Goal: Task Accomplishment & Management: Use online tool/utility

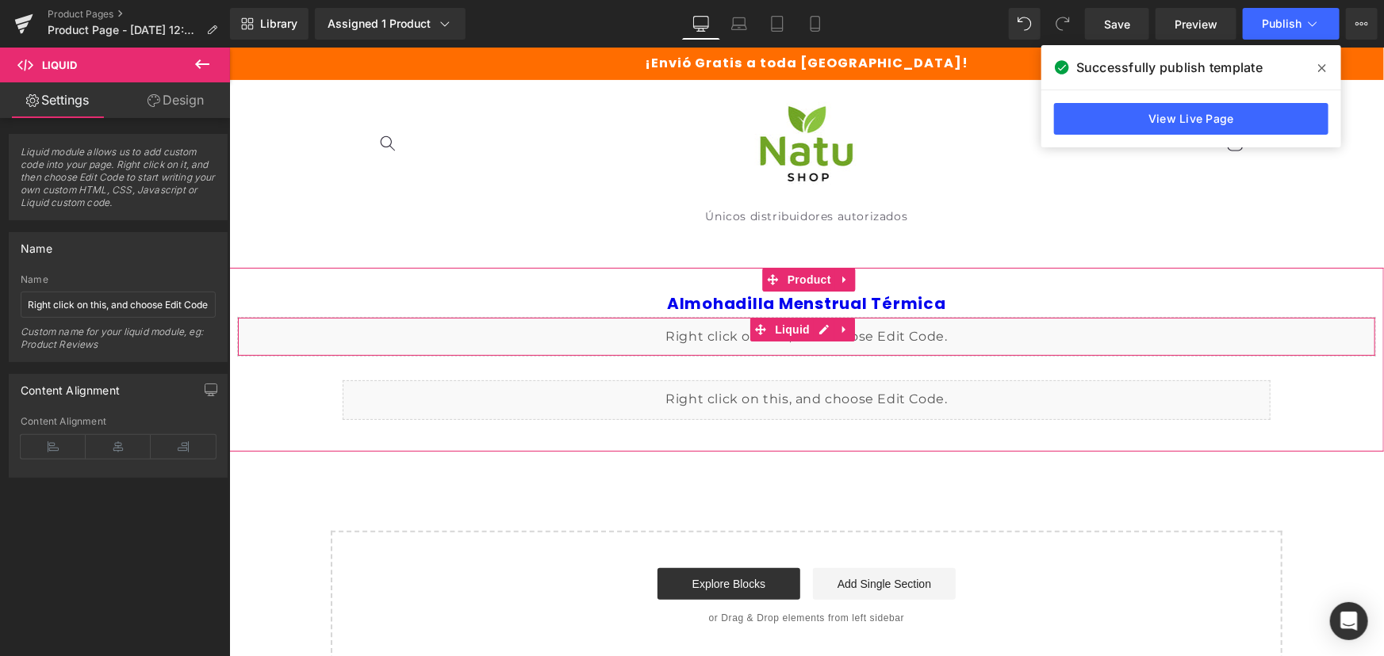
click at [813, 327] on div "Liquid" at bounding box center [805, 336] width 1139 height 40
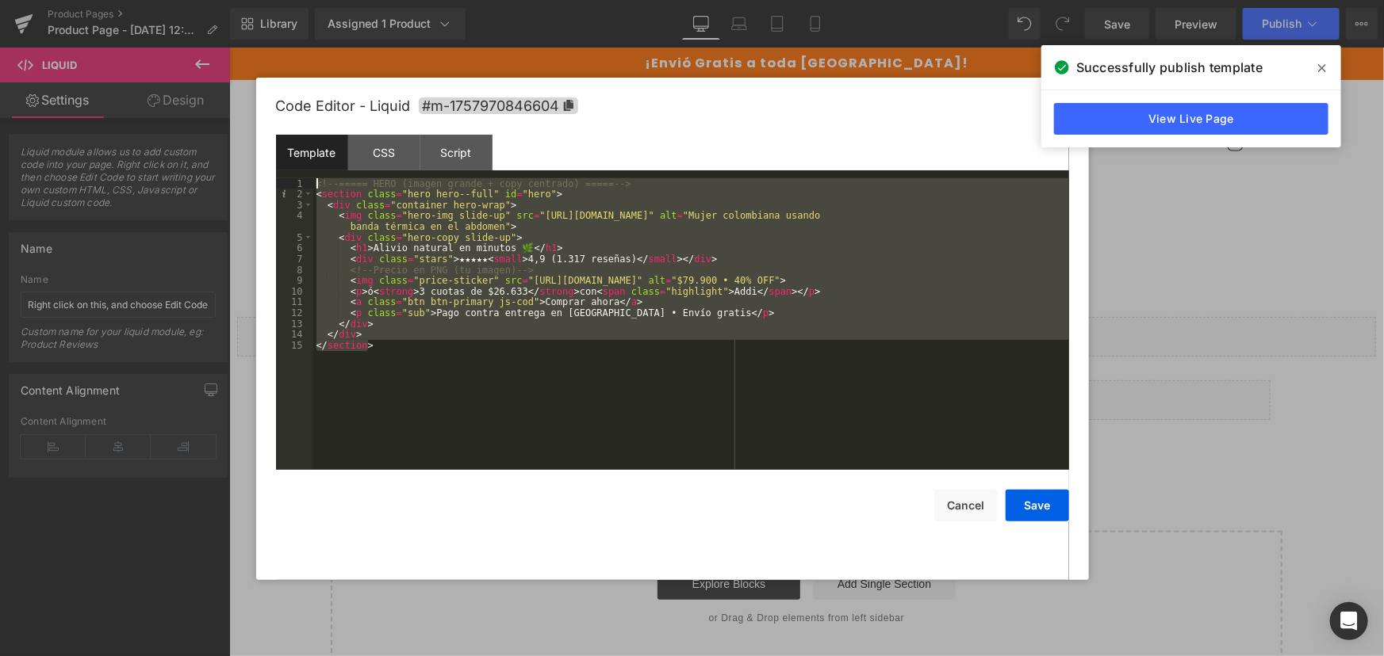
drag, startPoint x: 339, startPoint y: 408, endPoint x: 236, endPoint y: 94, distance: 330.5
click at [236, 94] on body "Liquid You are previewing how the Live Preset 0 will restyle your page. You can…" at bounding box center [692, 328] width 1384 height 656
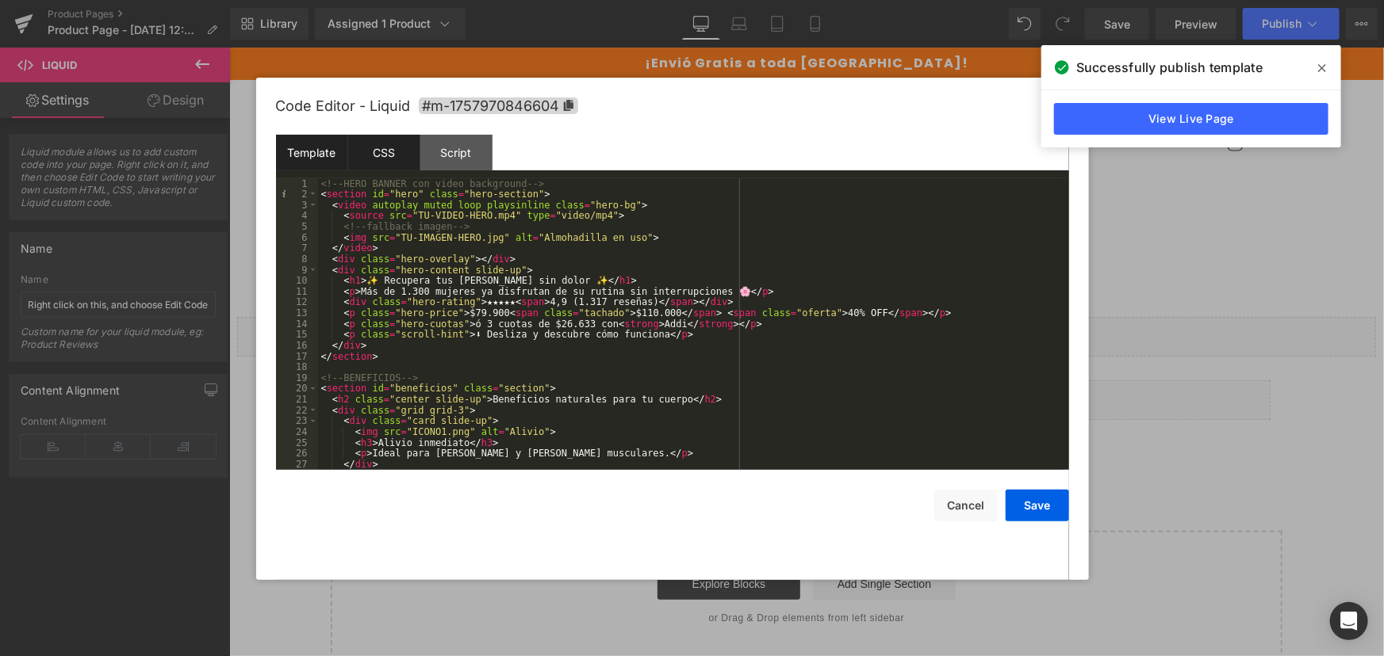
click at [371, 155] on div "CSS" at bounding box center [384, 153] width 72 height 36
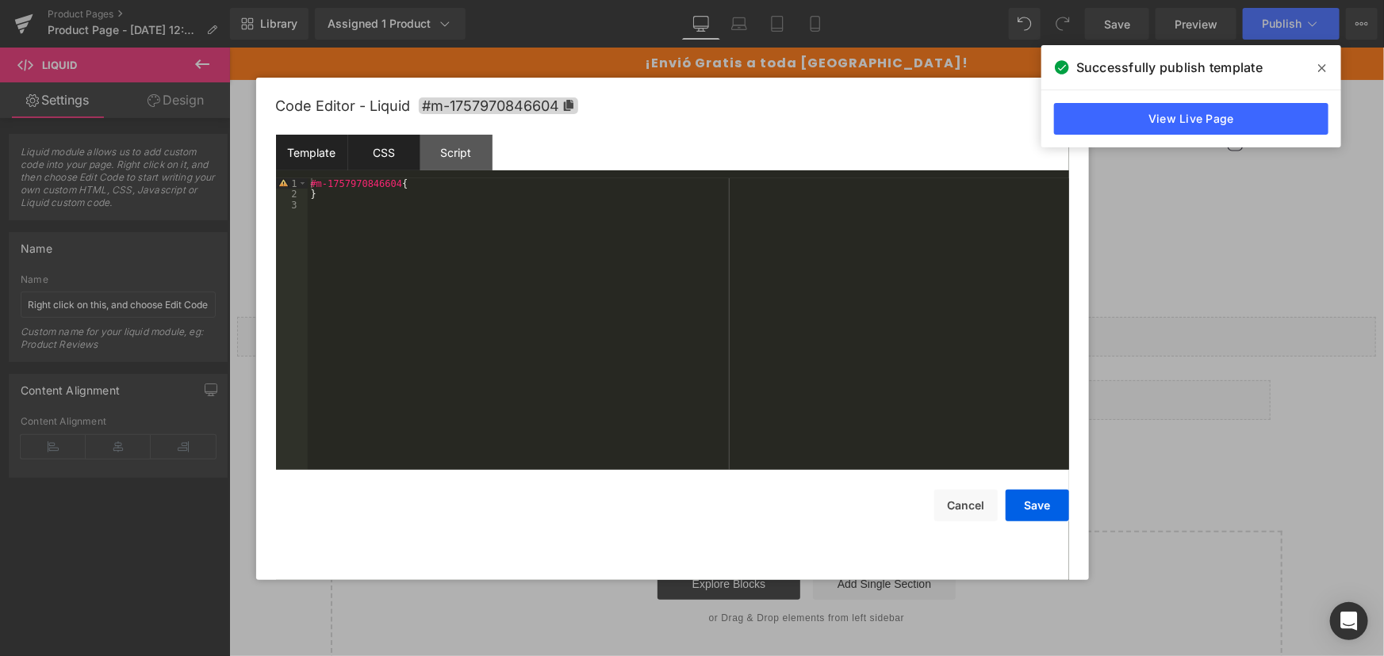
click at [290, 159] on div "Template" at bounding box center [312, 153] width 72 height 36
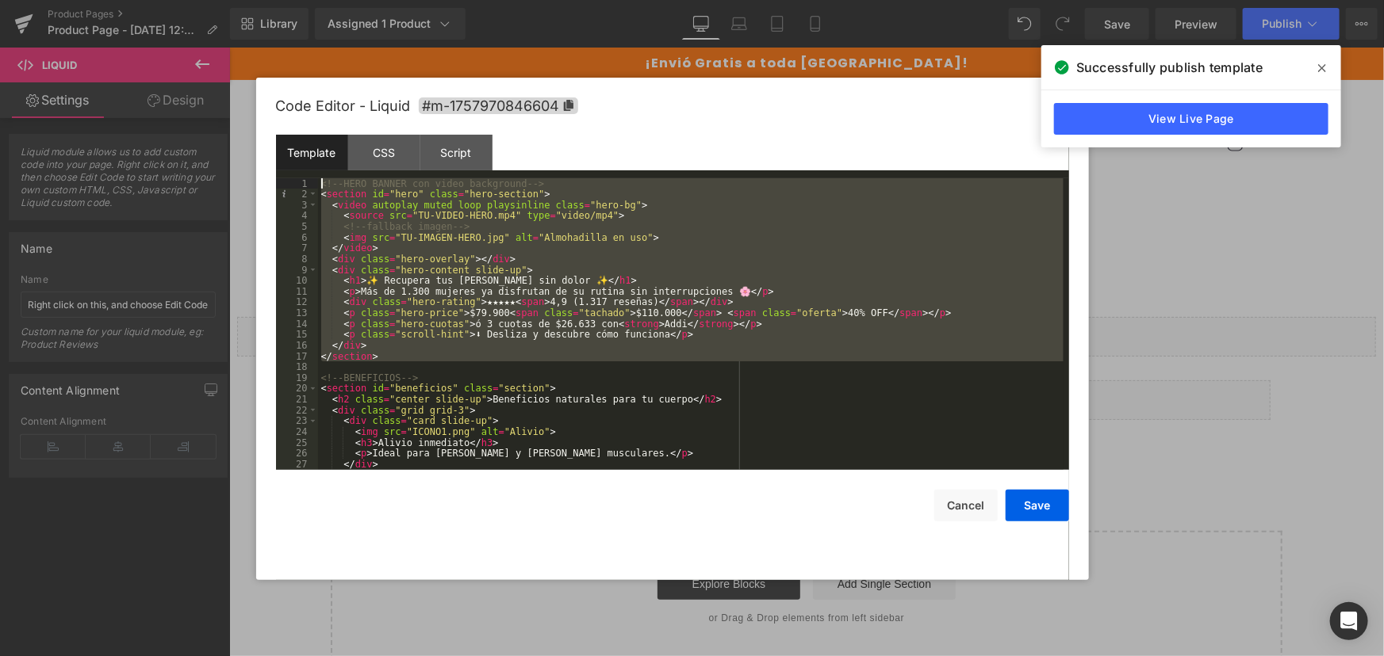
drag, startPoint x: 451, startPoint y: 364, endPoint x: 224, endPoint y: 151, distance: 311.3
click at [224, 151] on body "Liquid You are previewing how the Live Preset 0 will restyle your page. You can…" at bounding box center [692, 328] width 1384 height 656
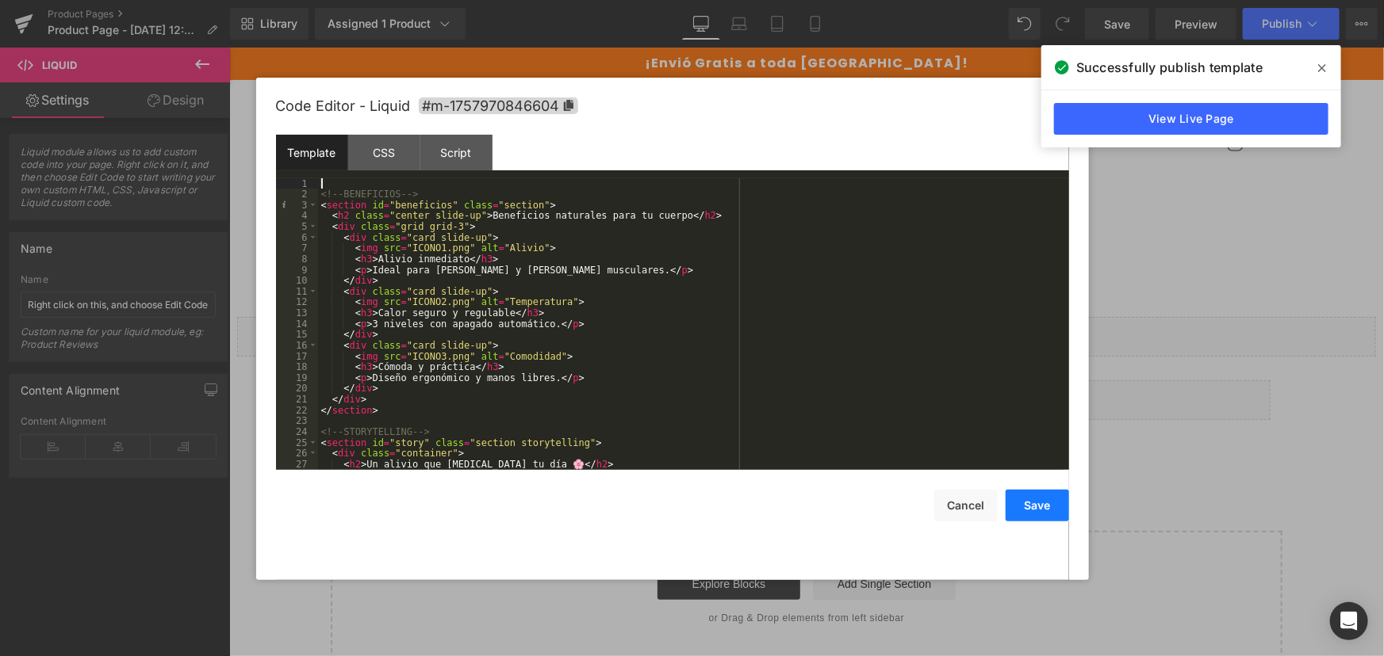
click at [1054, 507] on button "Save" at bounding box center [1036, 506] width 63 height 32
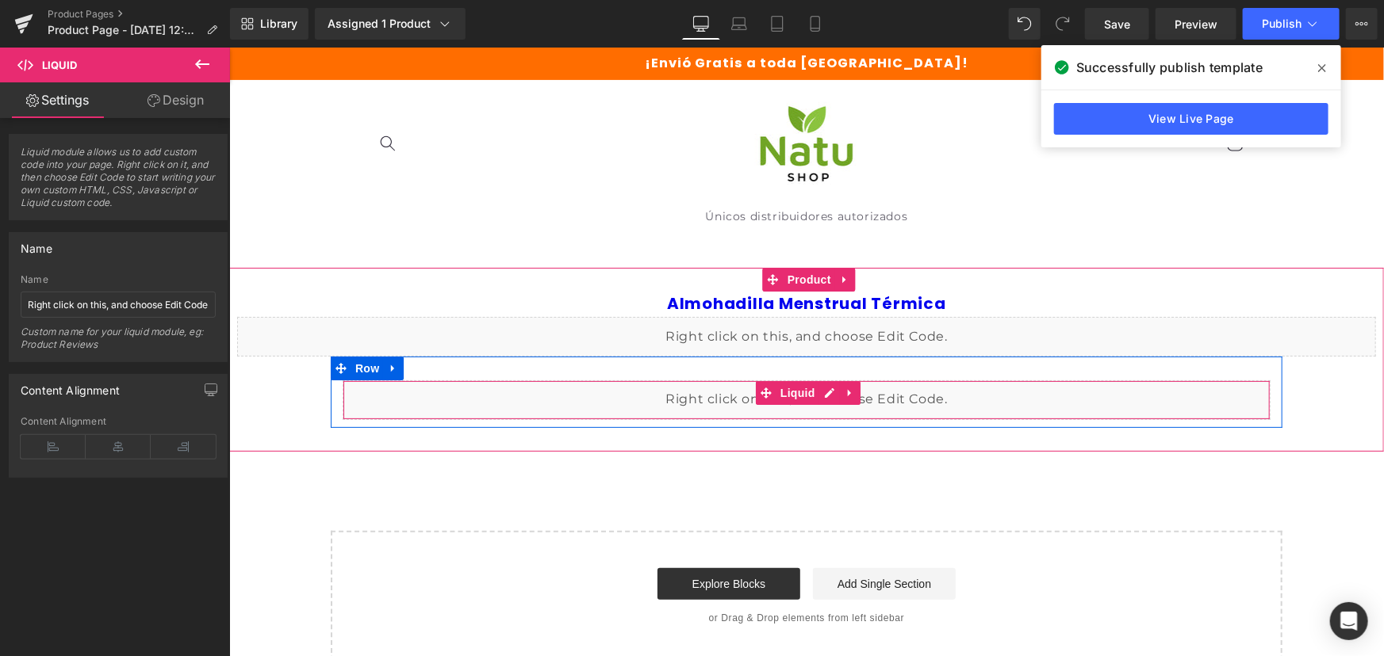
click at [894, 401] on div "Liquid" at bounding box center [806, 400] width 928 height 40
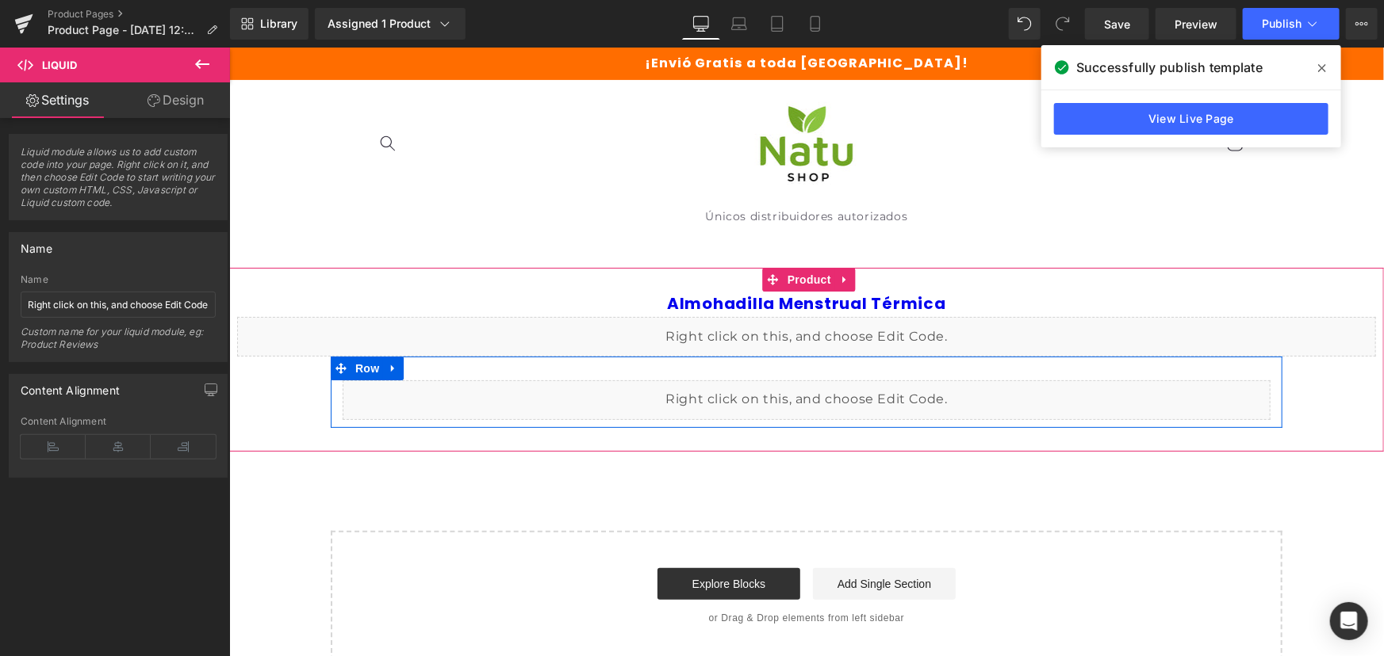
click at [817, 395] on div "Liquid" at bounding box center [806, 400] width 928 height 40
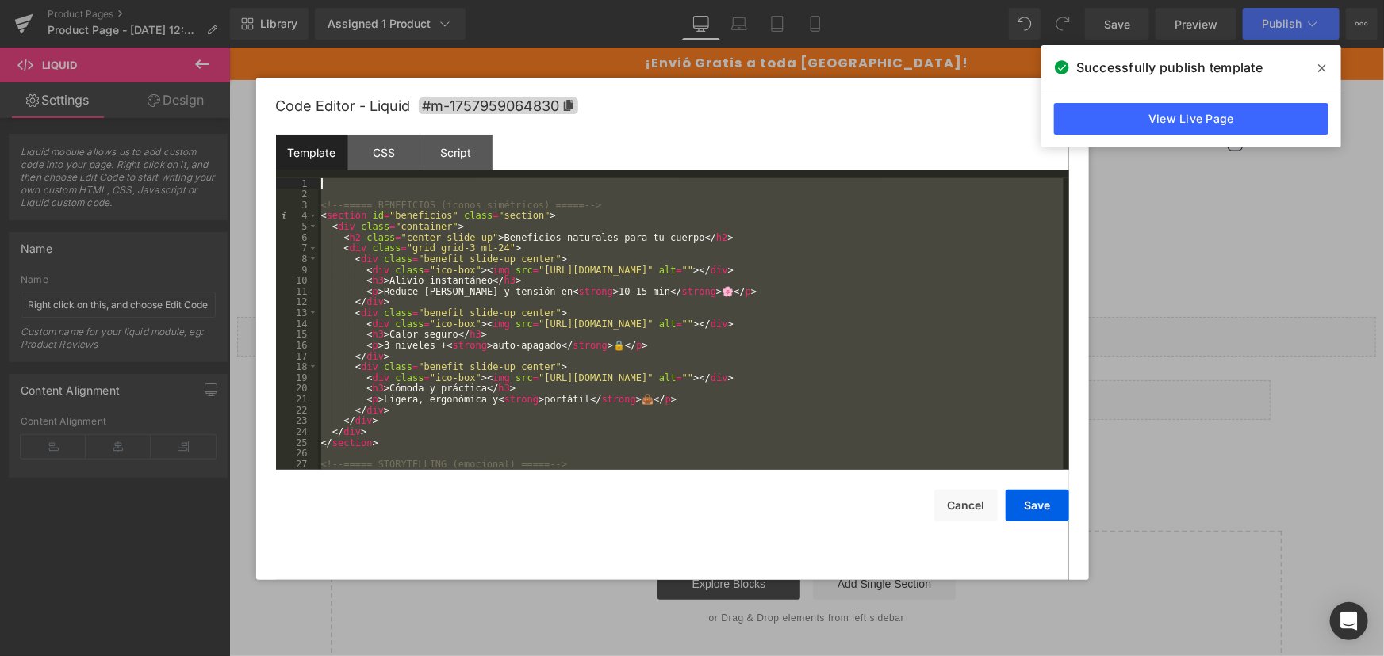
drag, startPoint x: 548, startPoint y: 464, endPoint x: 131, endPoint y: -72, distance: 679.1
click at [131, 0] on html "Liquid You are previewing how the Live Preset 0 will restyle your page. You can…" at bounding box center [692, 328] width 1384 height 656
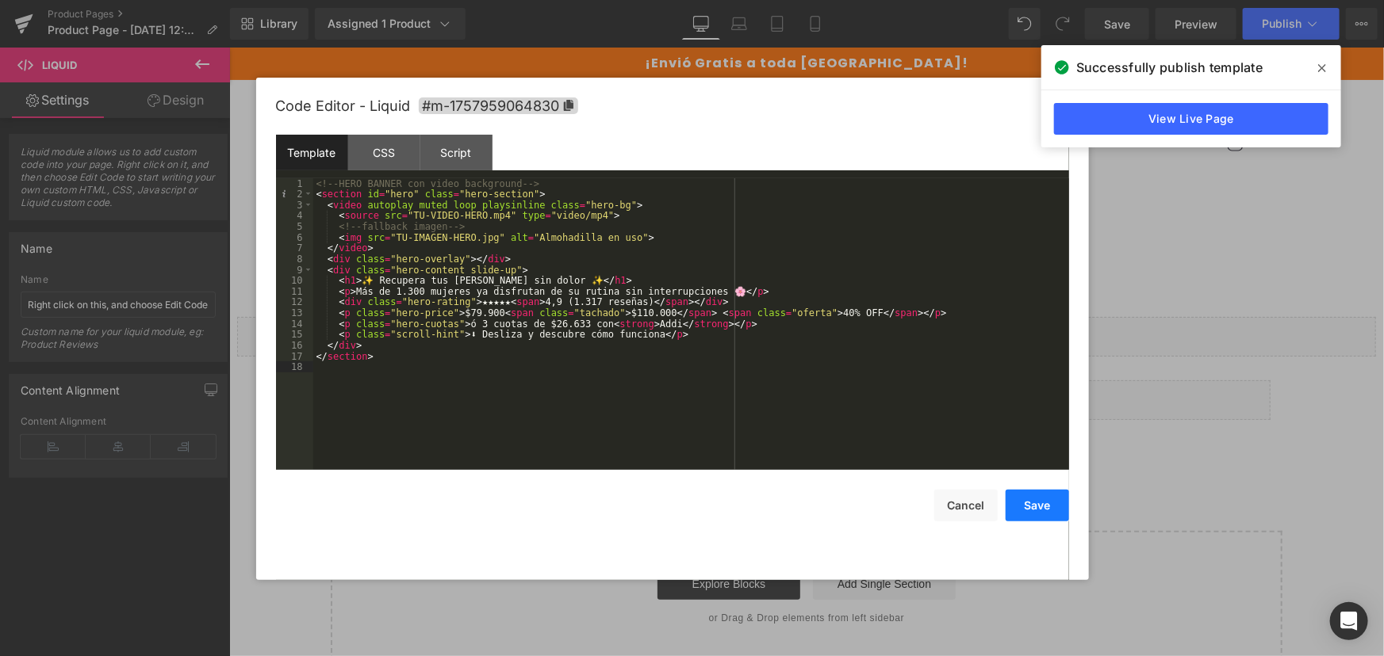
click at [1038, 515] on button "Save" at bounding box center [1036, 506] width 63 height 32
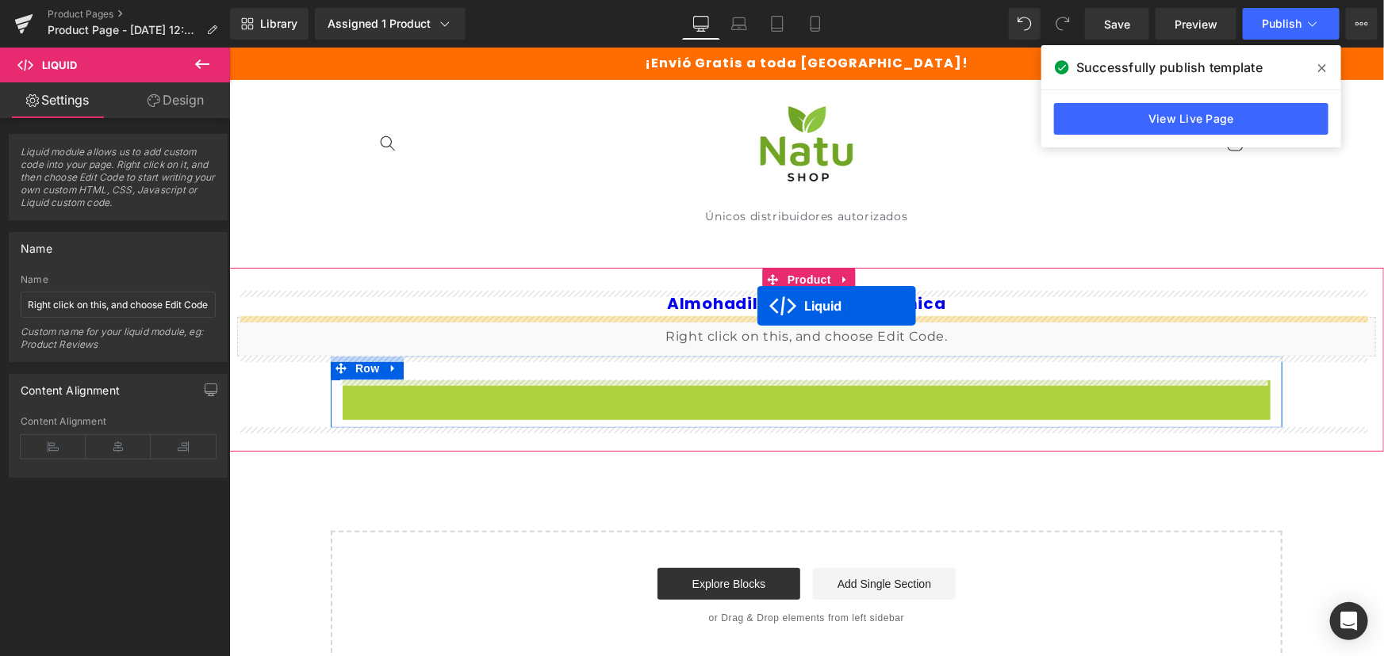
drag, startPoint x: 756, startPoint y: 381, endPoint x: 756, endPoint y: 305, distance: 76.1
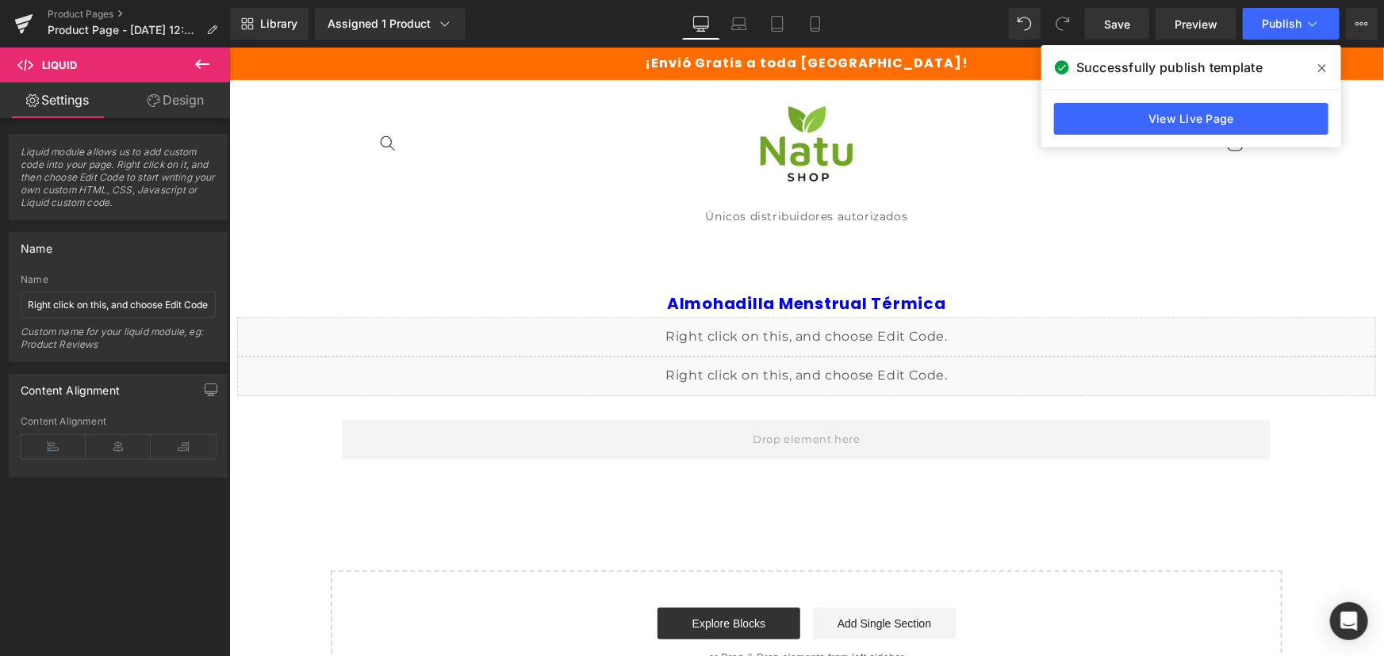
click at [193, 63] on icon at bounding box center [202, 64] width 19 height 19
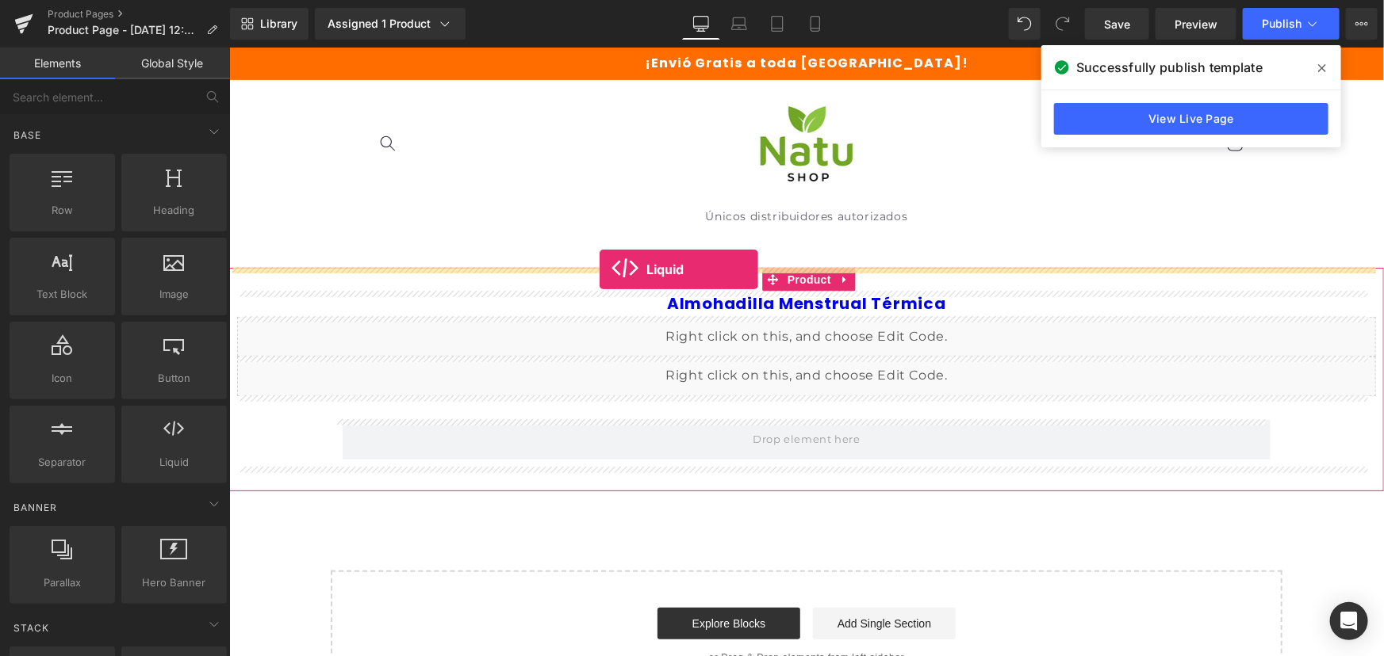
drag, startPoint x: 423, startPoint y: 514, endPoint x: 599, endPoint y: 269, distance: 301.2
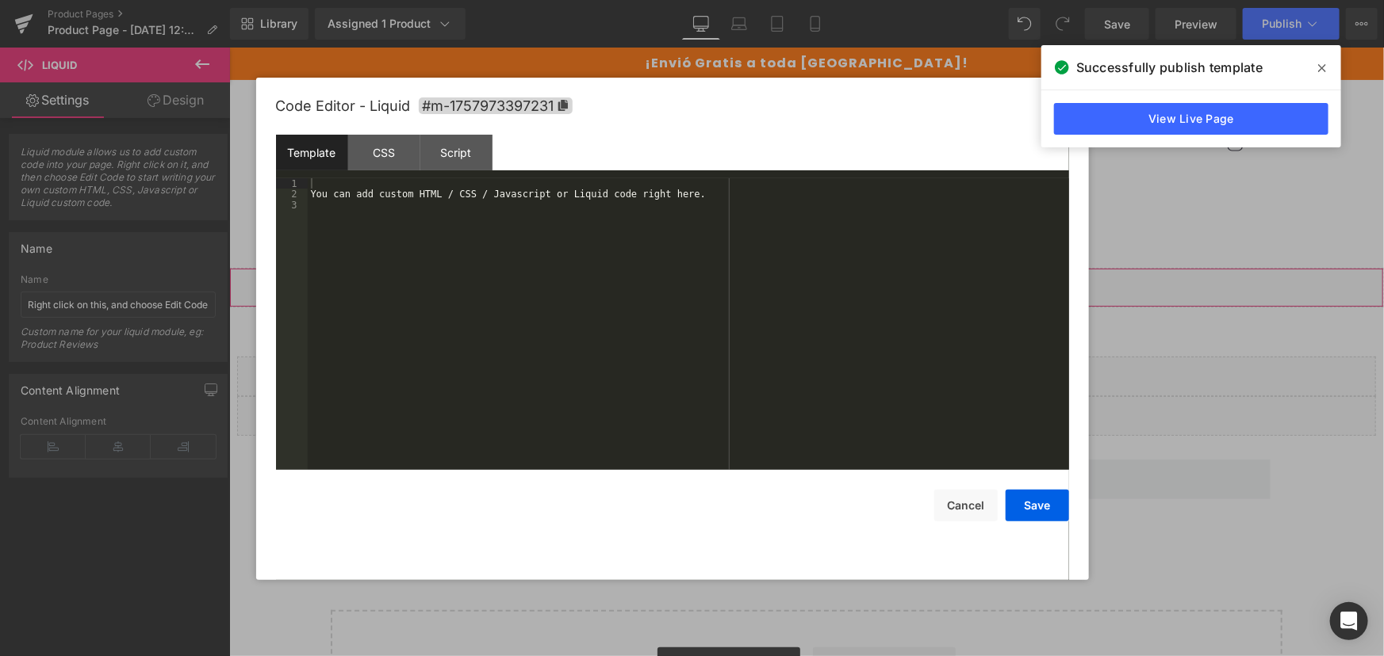
click at [819, 279] on div "Liquid" at bounding box center [805, 287] width 1154 height 40
click at [380, 155] on div "CSS" at bounding box center [384, 153] width 72 height 36
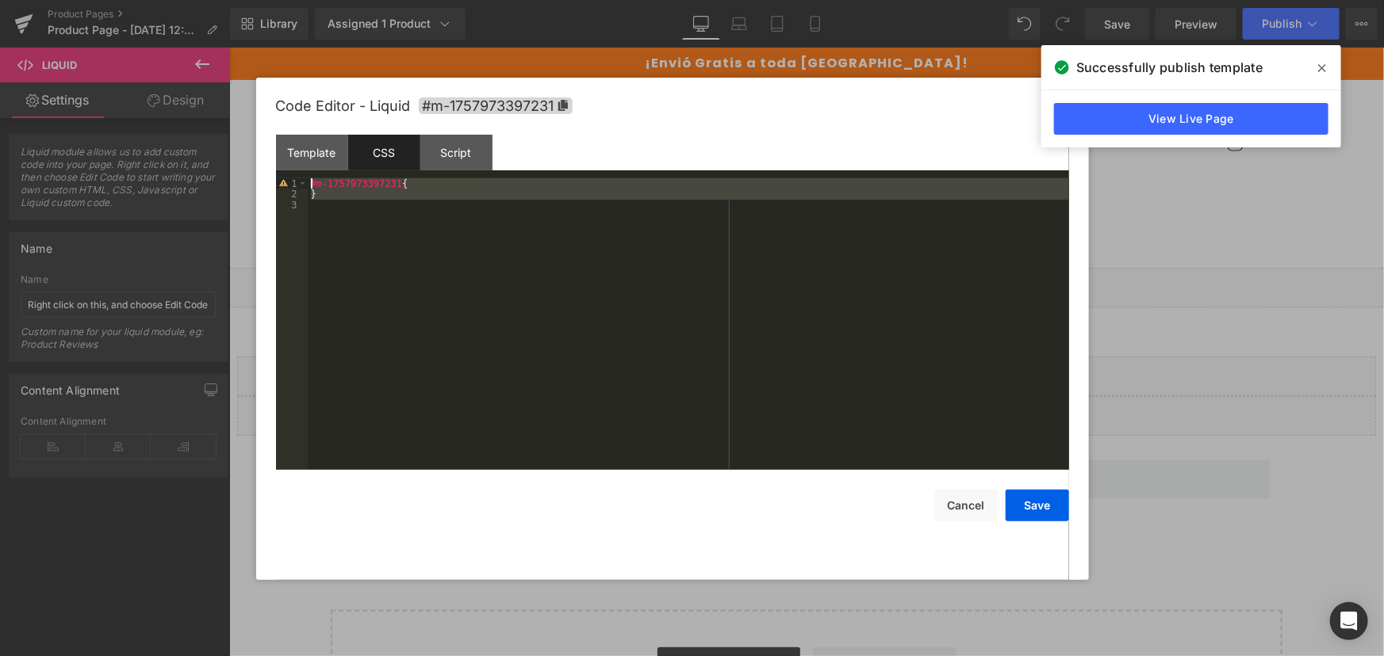
drag, startPoint x: 435, startPoint y: 283, endPoint x: 261, endPoint y: 105, distance: 249.5
click at [261, 105] on div "Code Editor - Liquid #m-1757973397231 Template CSS Script Data 1 2 3 You can ad…" at bounding box center [672, 329] width 833 height 503
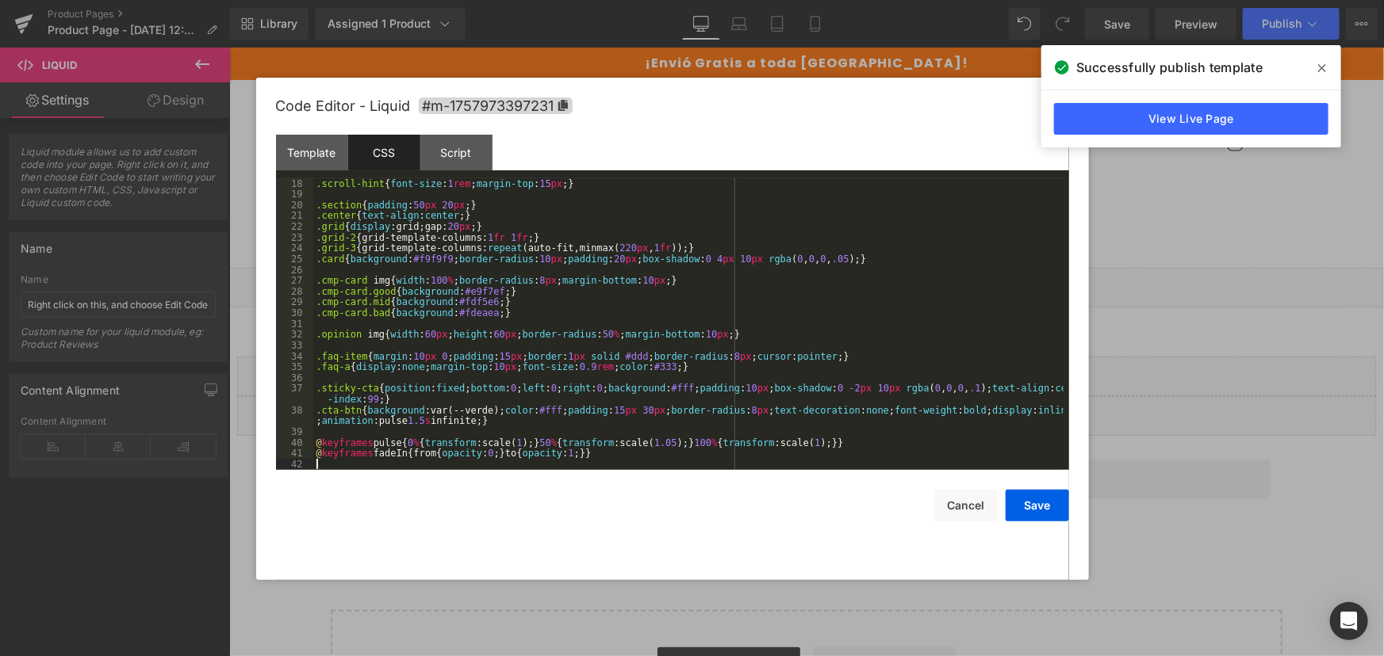
scroll to position [183, 0]
click at [433, 146] on div "Script" at bounding box center [456, 153] width 72 height 36
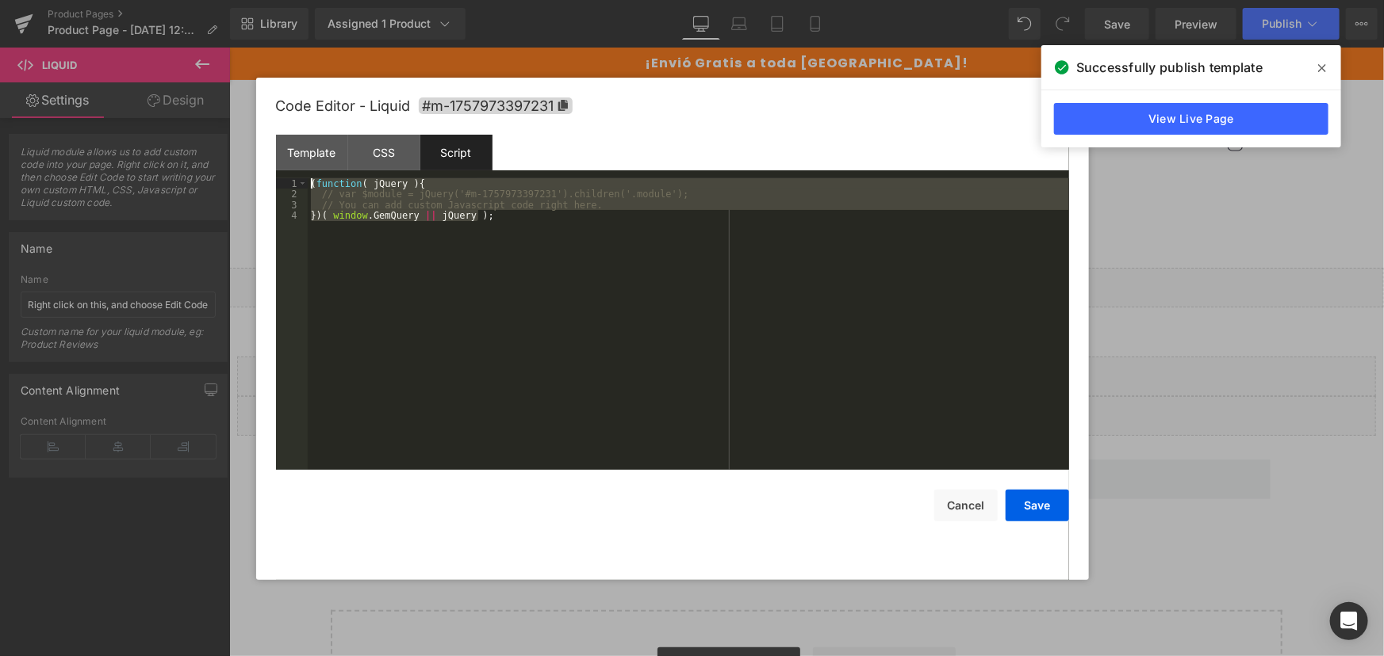
drag, startPoint x: 478, startPoint y: 366, endPoint x: 211, endPoint y: 90, distance: 384.1
click at [211, 90] on body "Liquid You are previewing how the Live Preset 0 will restyle your page. You can…" at bounding box center [692, 328] width 1384 height 656
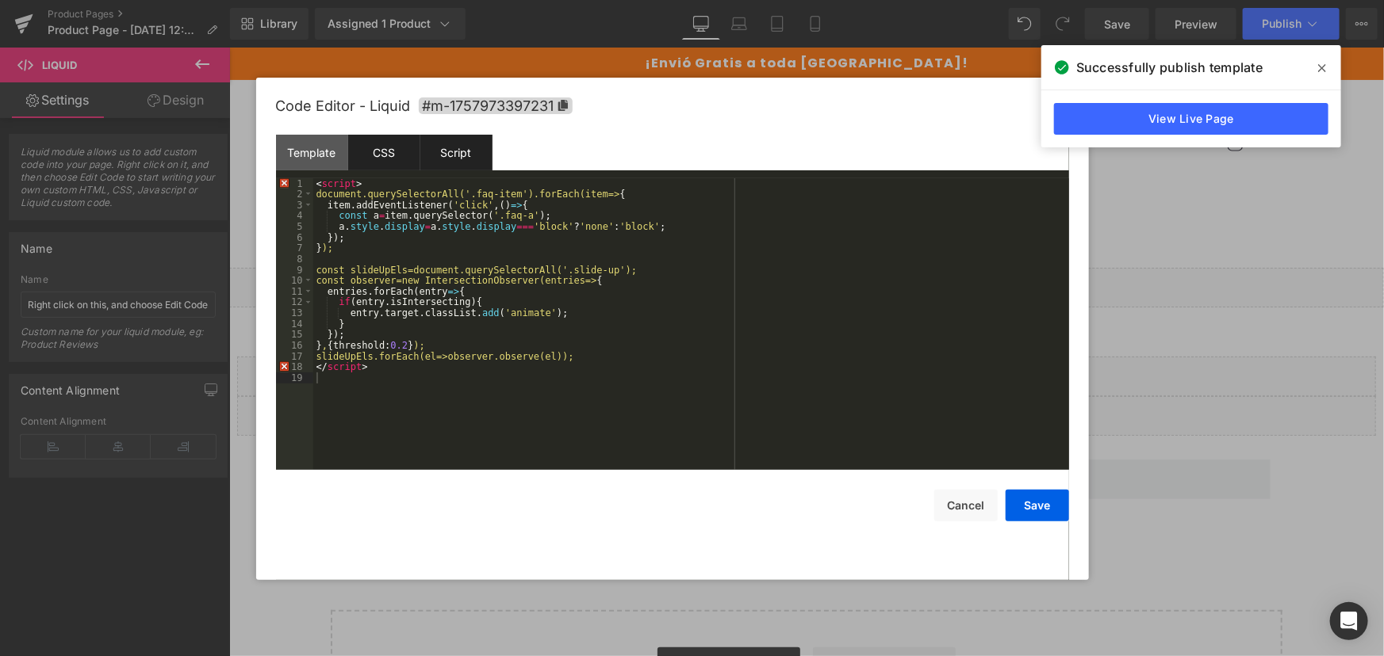
click at [373, 155] on div "CSS" at bounding box center [384, 153] width 72 height 36
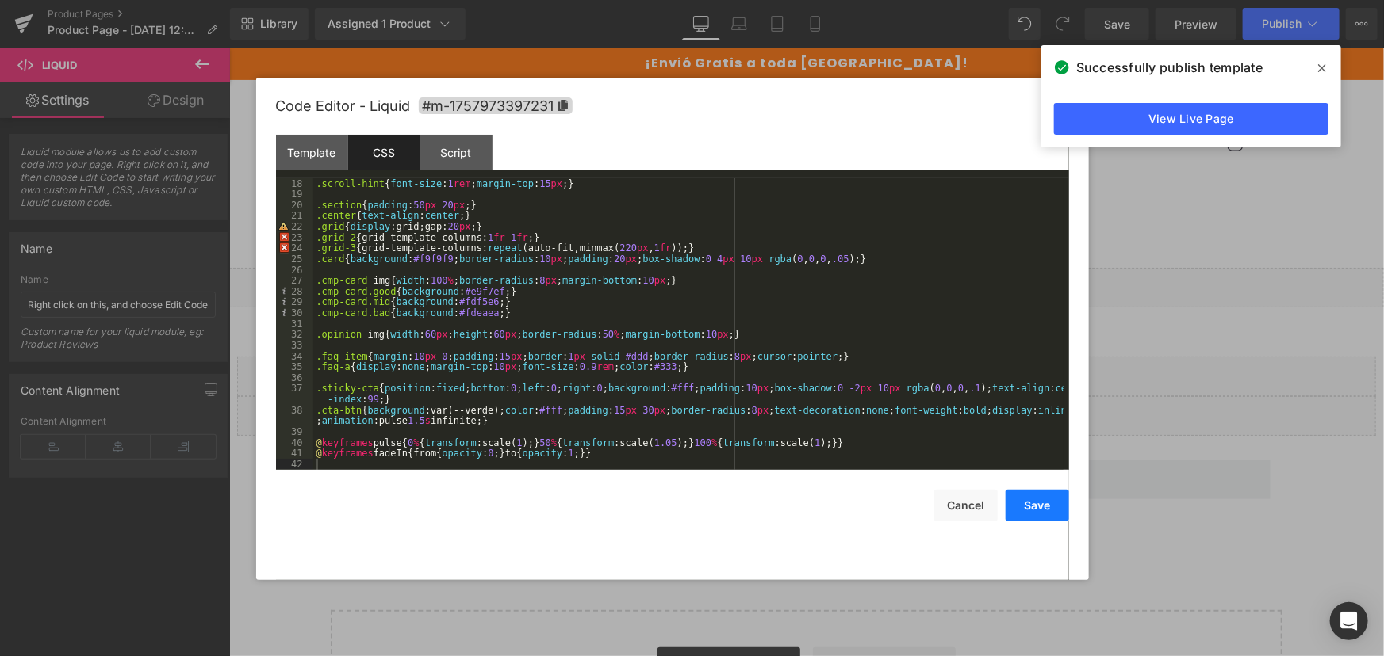
click at [1039, 505] on button "Save" at bounding box center [1036, 506] width 63 height 32
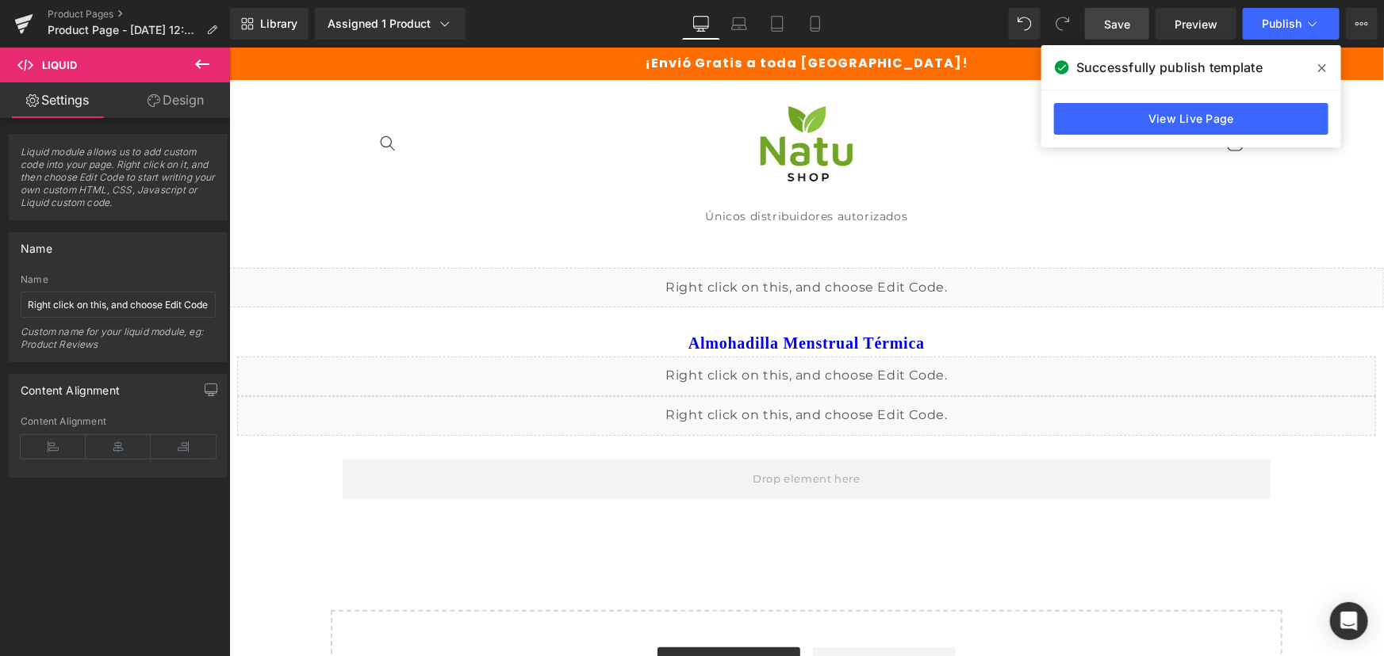
click at [1134, 27] on link "Save" at bounding box center [1117, 24] width 64 height 32
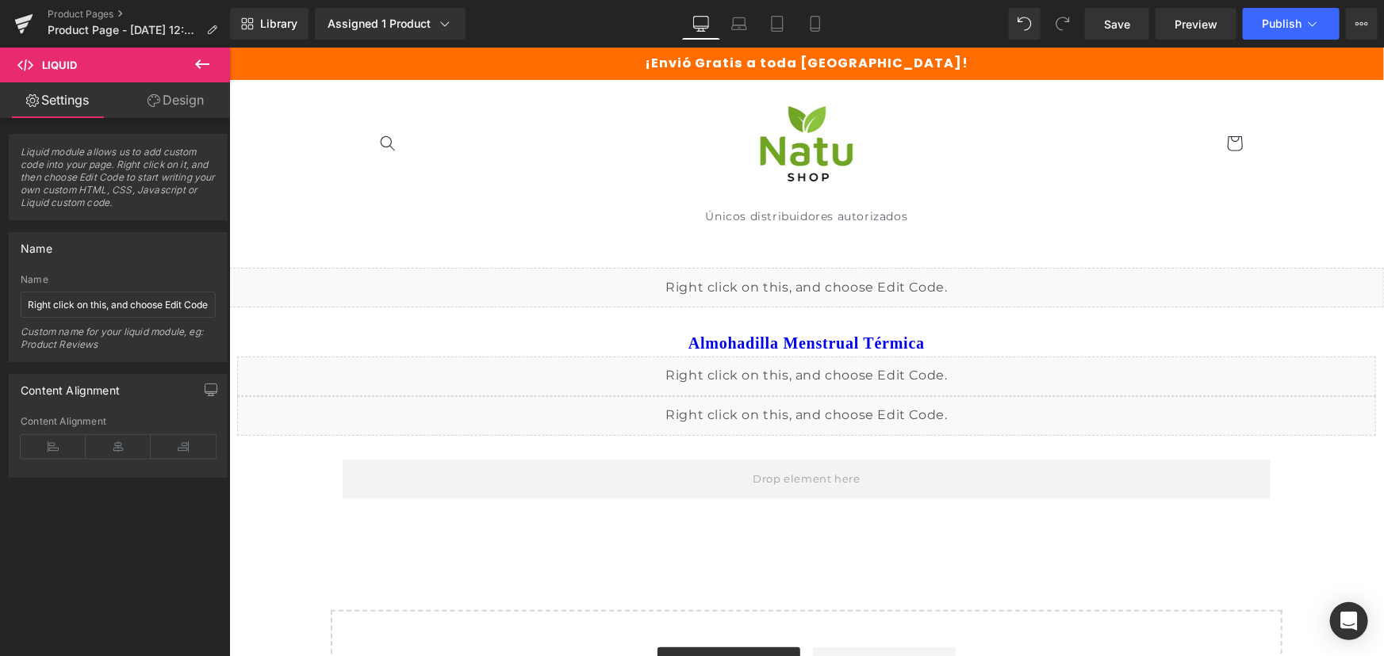
click at [818, 277] on div "Liquid" at bounding box center [805, 287] width 1154 height 40
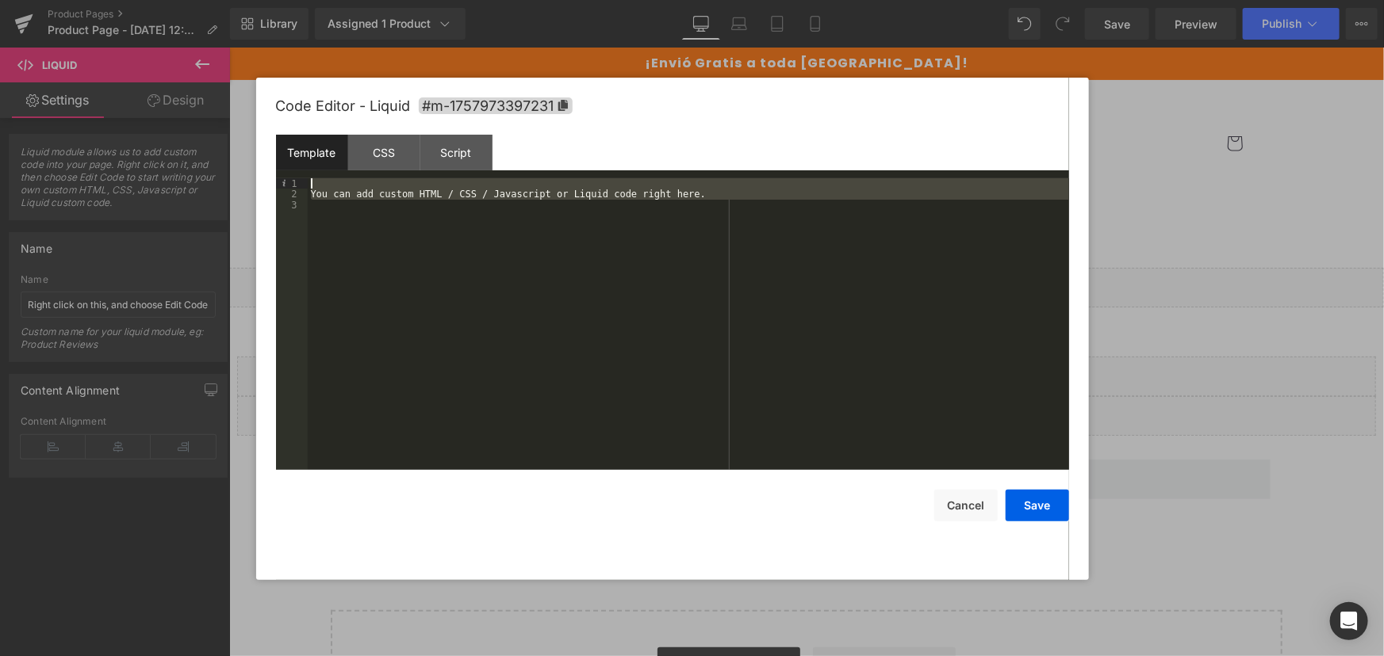
drag, startPoint x: 643, startPoint y: 356, endPoint x: 295, endPoint y: 111, distance: 425.6
click at [295, 111] on div "Code Editor - Liquid #m-1757973397231 Template CSS Script Data 1 2 3 You can ad…" at bounding box center [672, 329] width 793 height 503
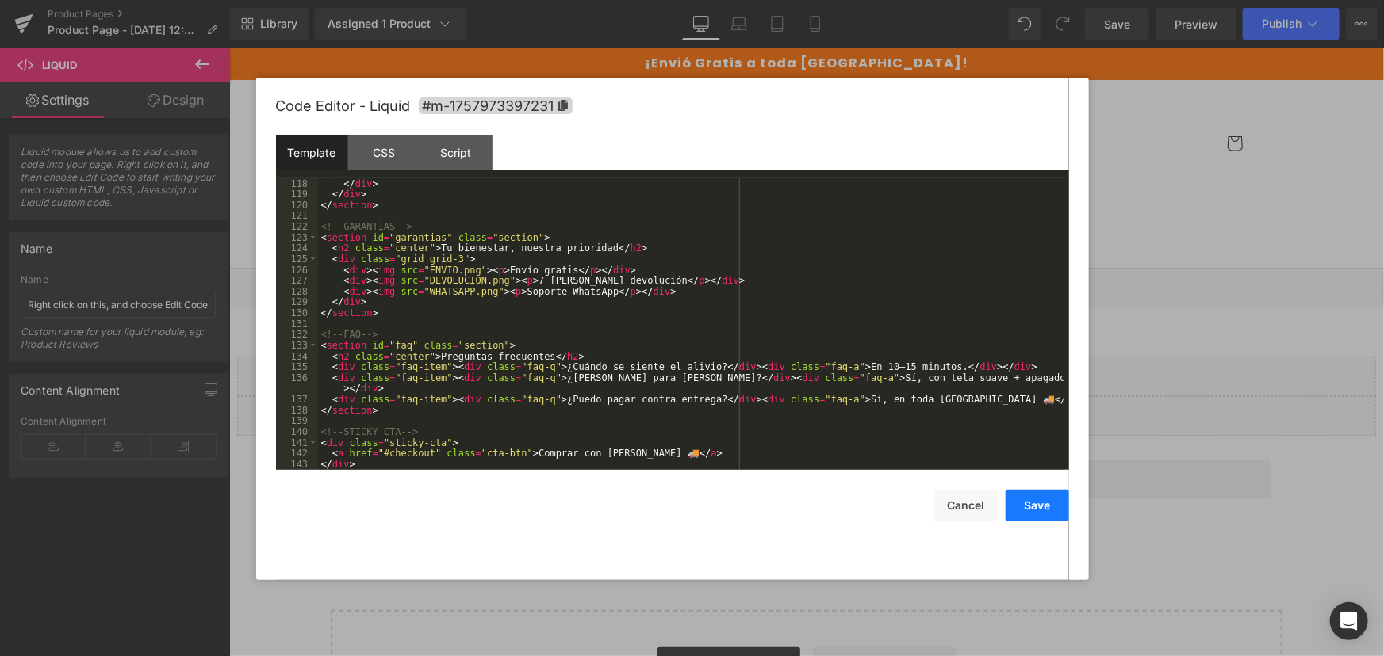
click at [1036, 520] on button "Save" at bounding box center [1036, 506] width 63 height 32
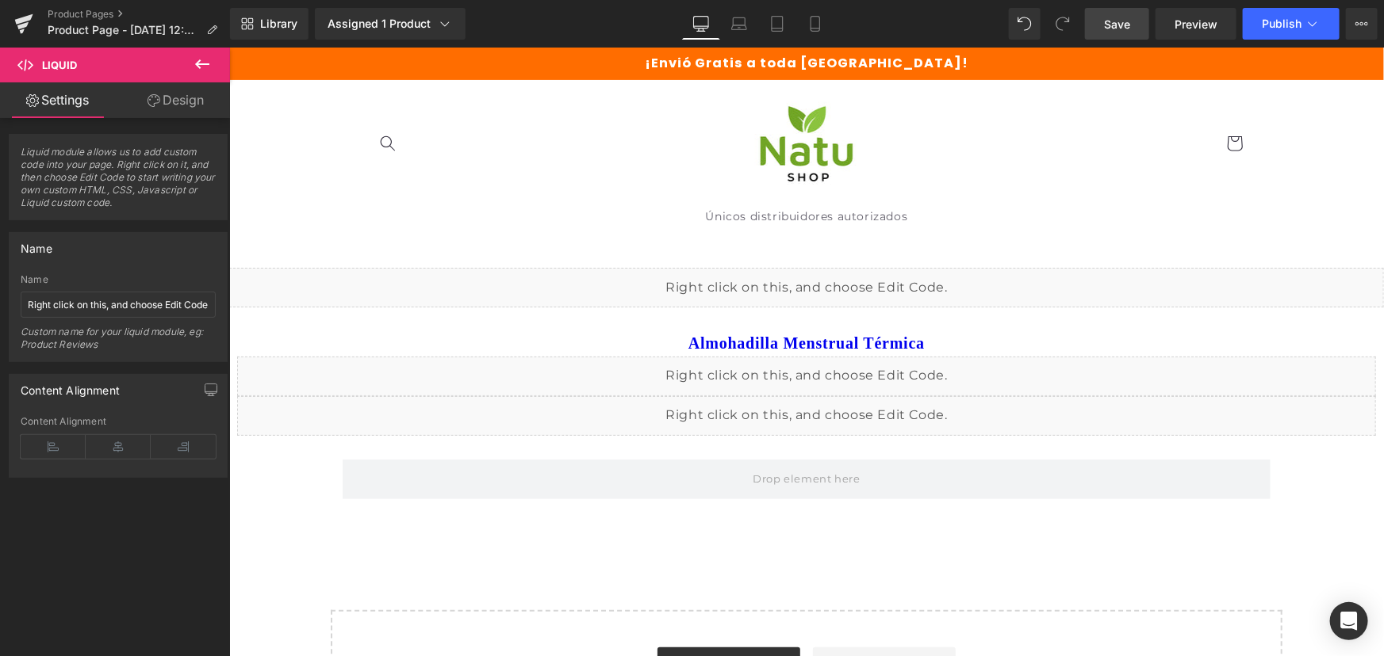
click at [1127, 22] on span "Save" at bounding box center [1117, 24] width 26 height 17
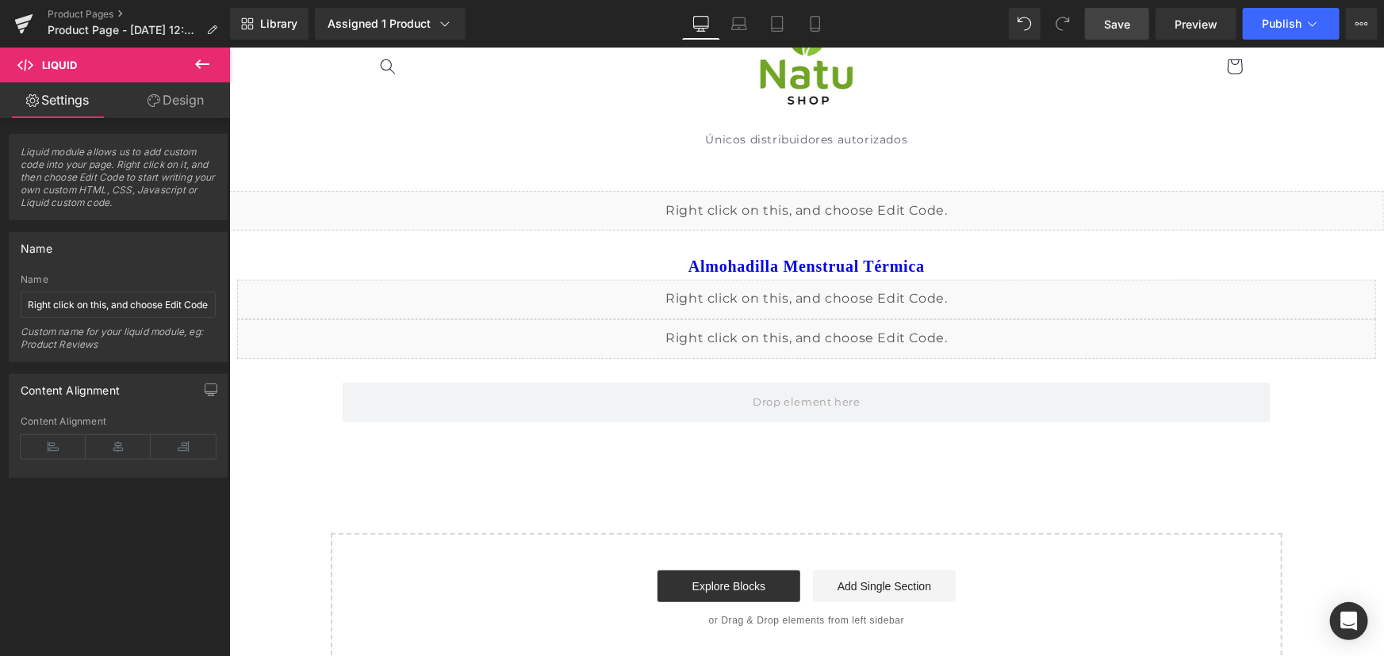
scroll to position [71, 0]
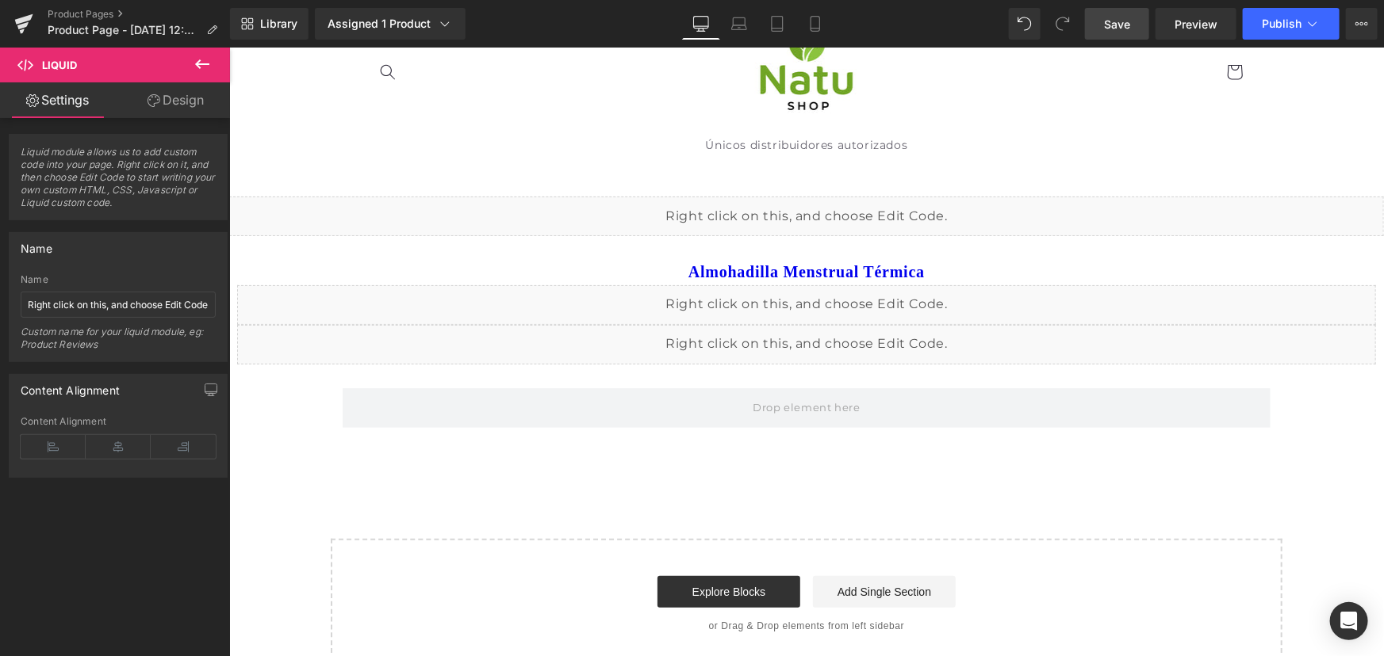
click at [906, 310] on div "Liquid" at bounding box center [805, 305] width 1139 height 40
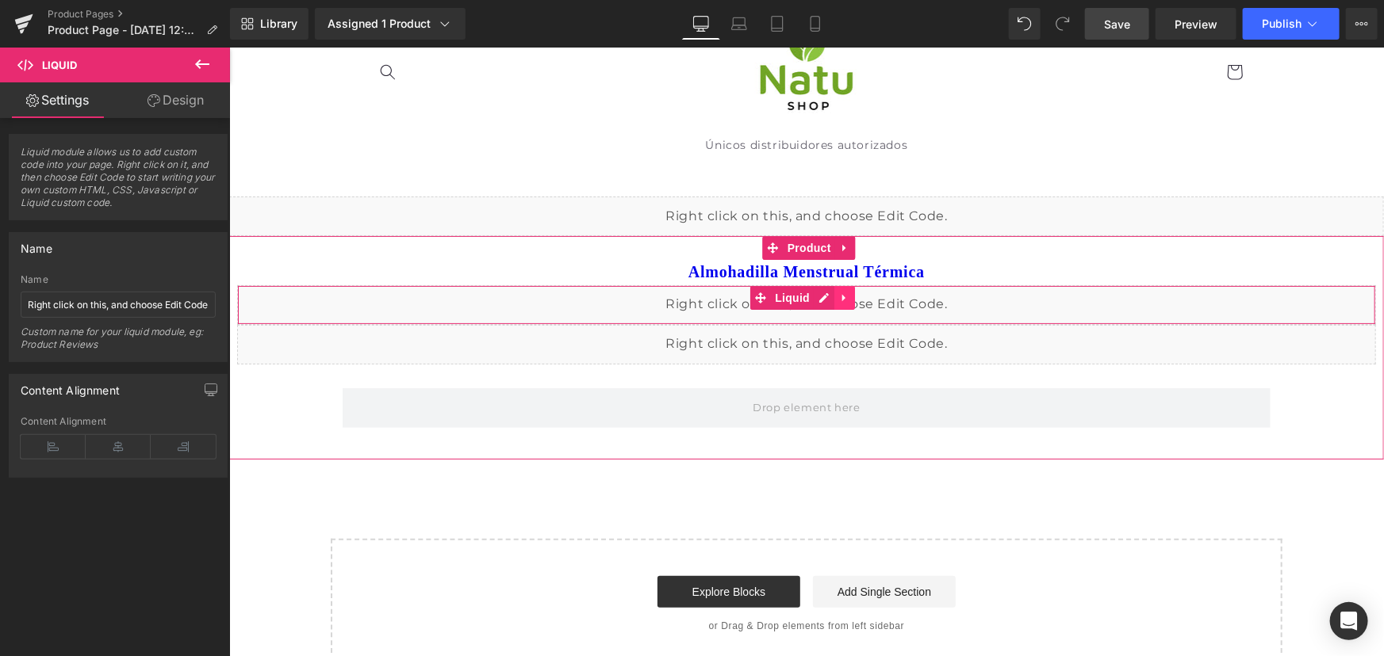
click at [844, 293] on icon at bounding box center [843, 298] width 11 height 12
click at [844, 293] on link at bounding box center [854, 297] width 21 height 24
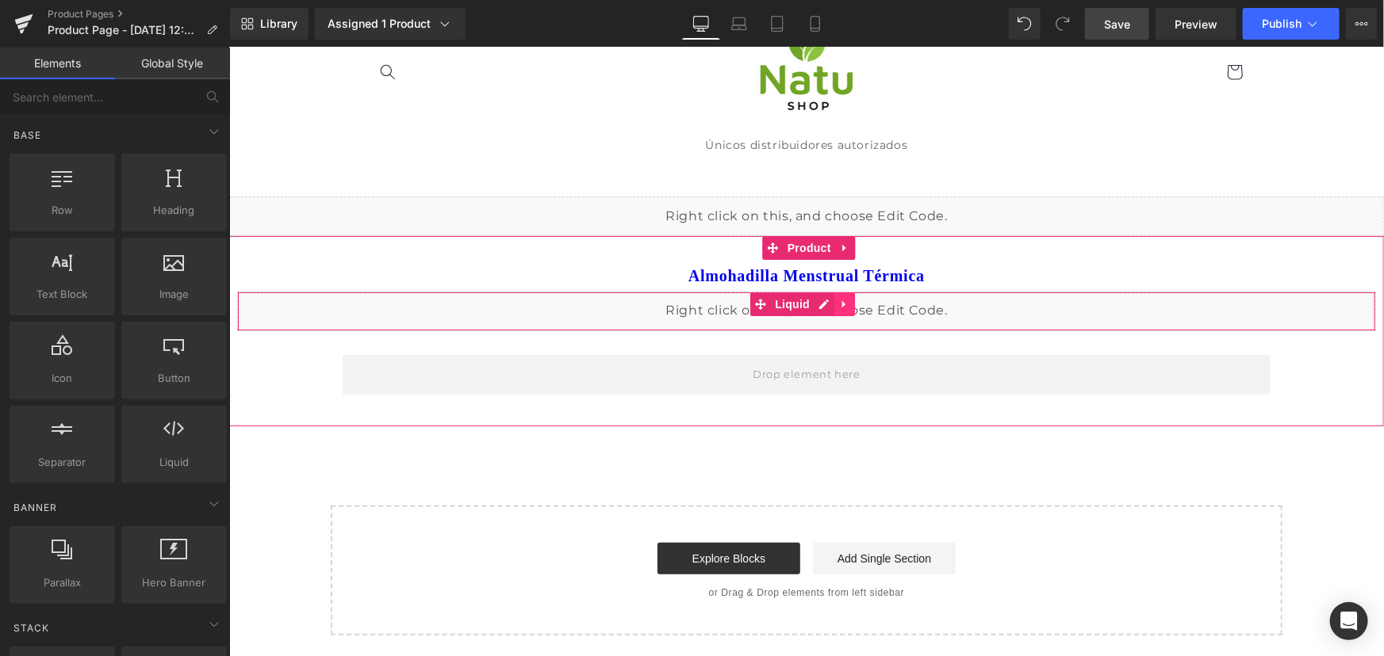
click at [844, 300] on icon at bounding box center [843, 304] width 11 height 12
click at [848, 303] on icon at bounding box center [853, 303] width 11 height 11
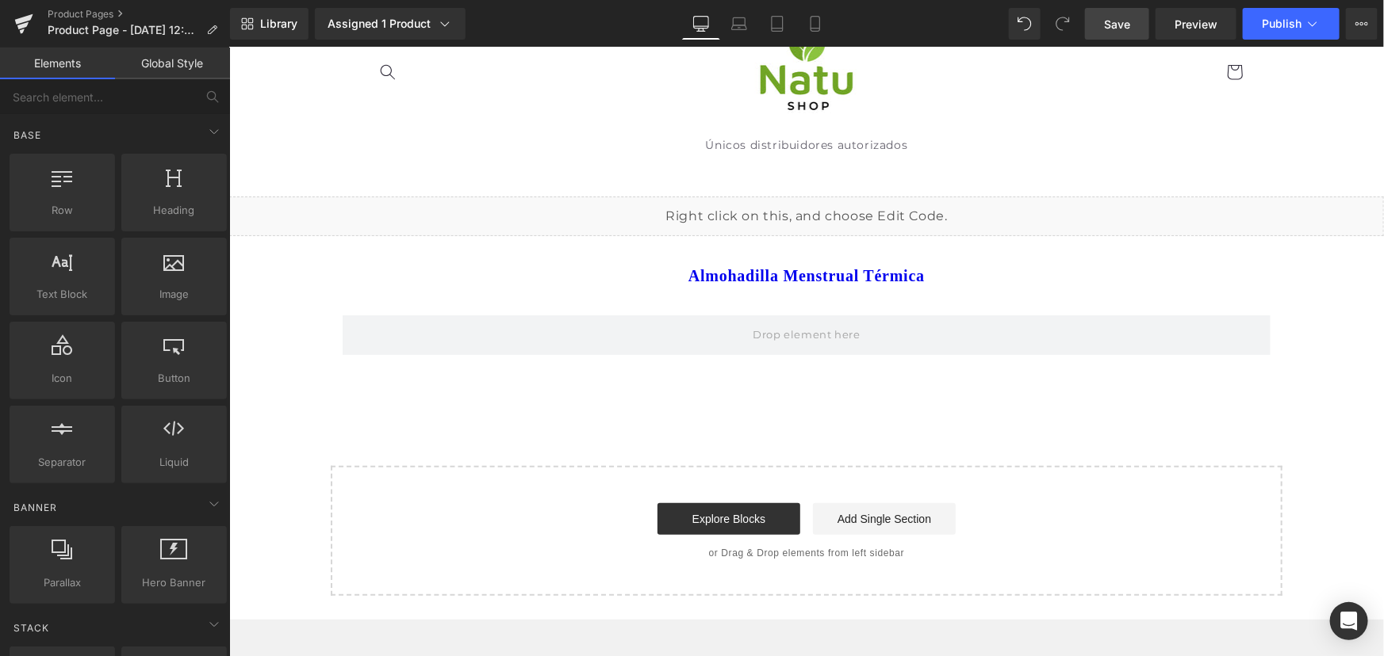
click at [1139, 25] on link "Save" at bounding box center [1117, 24] width 64 height 32
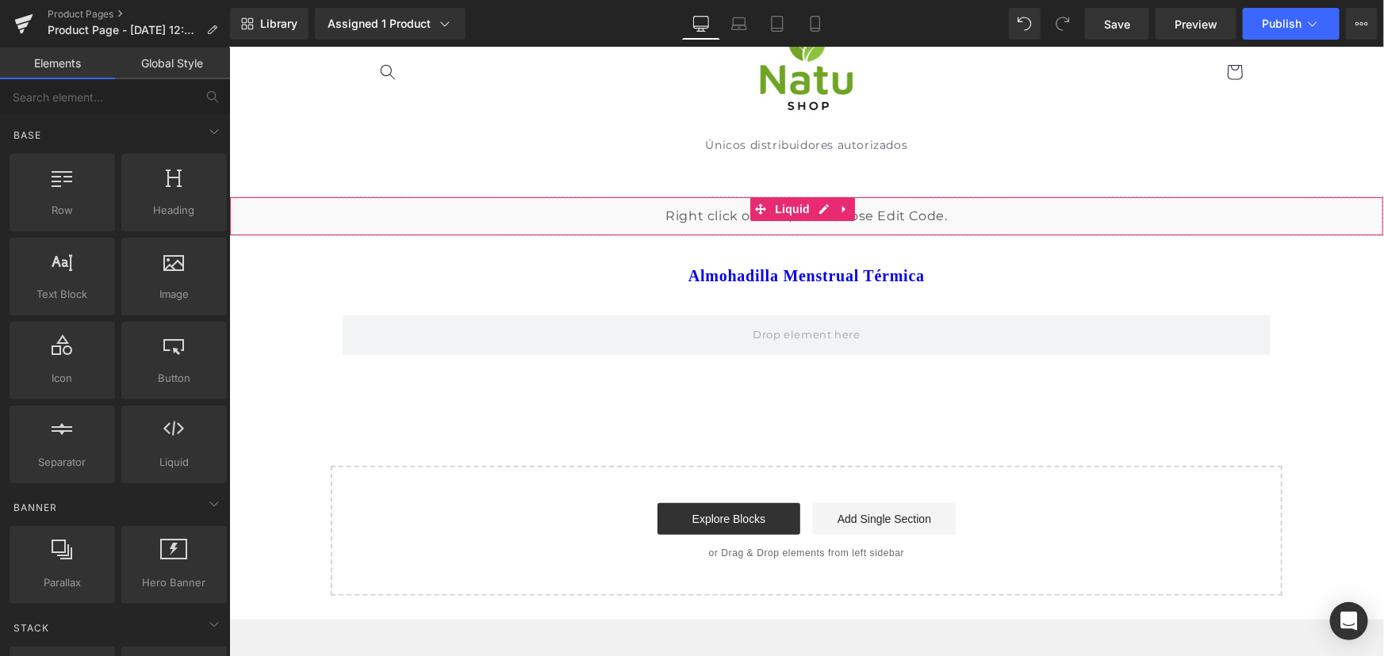
click at [822, 205] on div "Liquid" at bounding box center [805, 216] width 1154 height 40
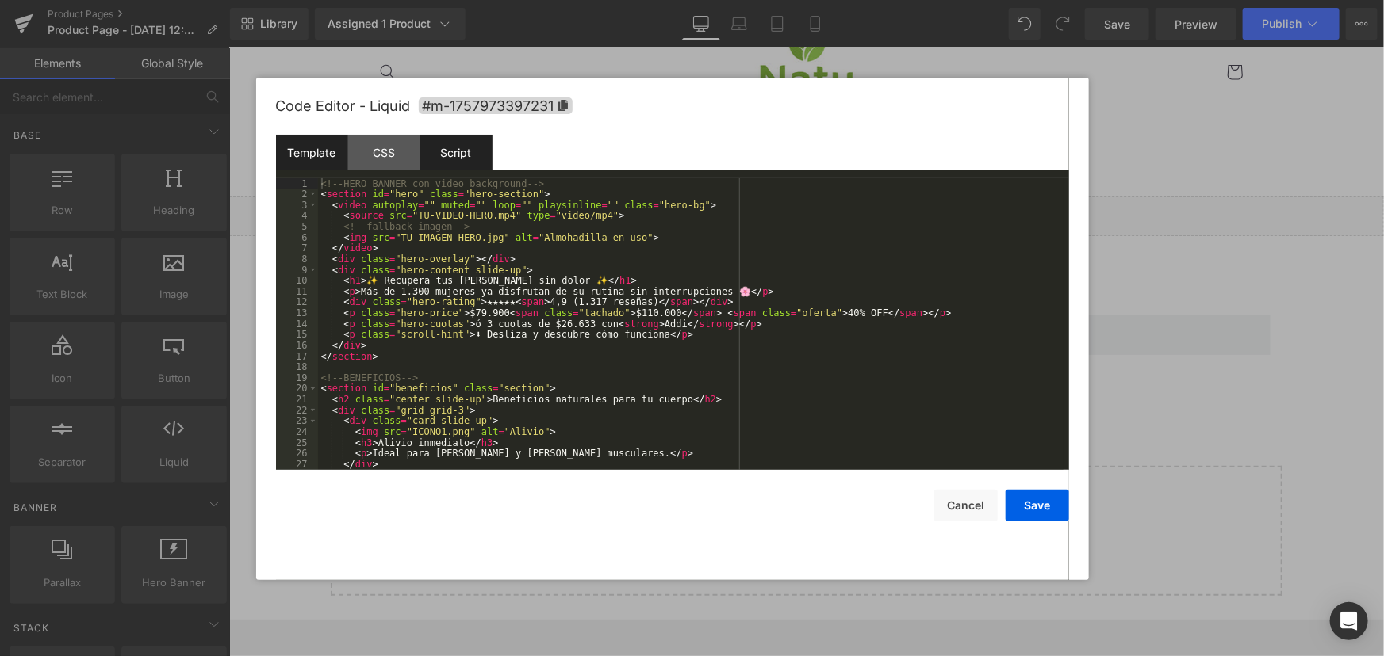
click at [447, 150] on div "Script" at bounding box center [456, 153] width 72 height 36
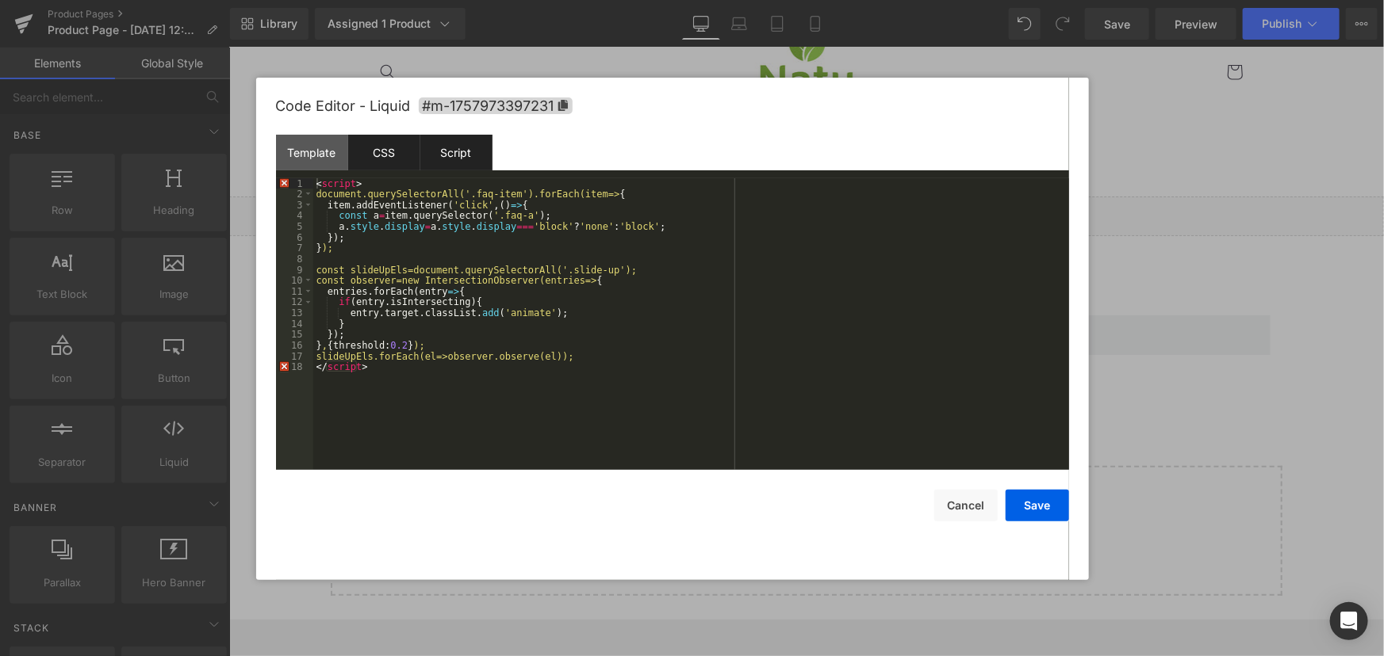
click at [390, 163] on div "CSS" at bounding box center [384, 153] width 72 height 36
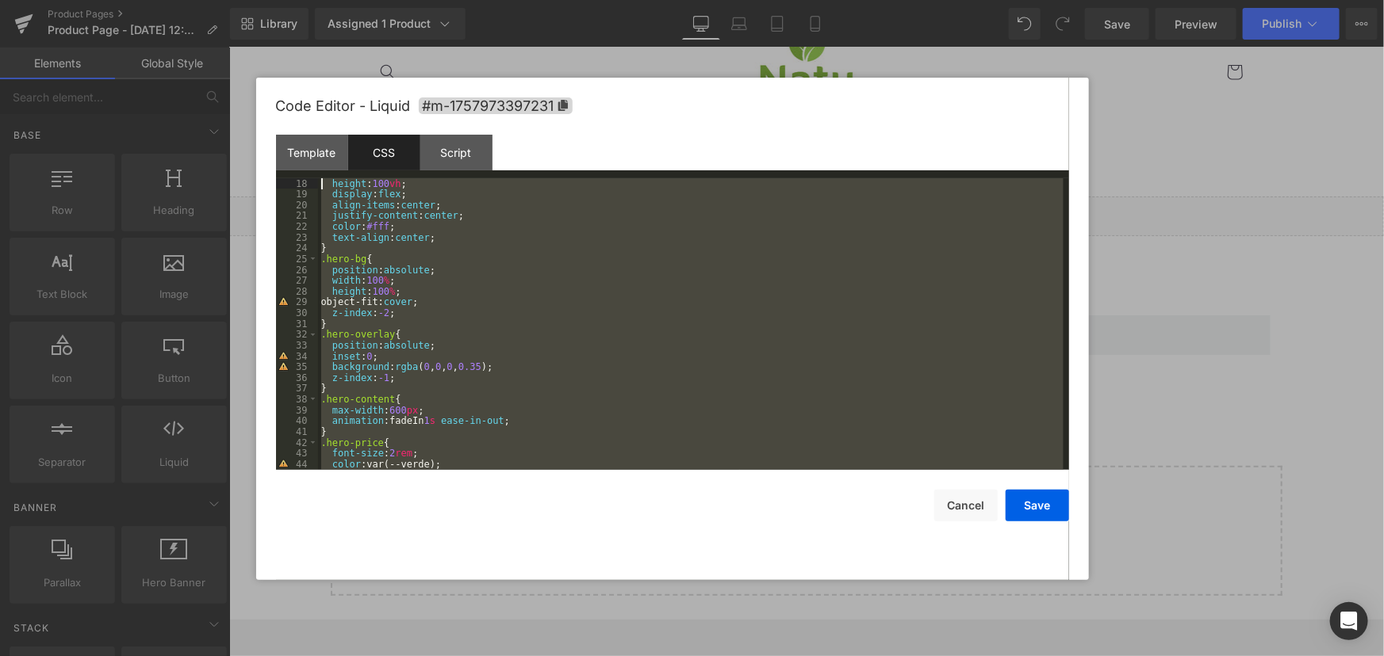
scroll to position [0, 0]
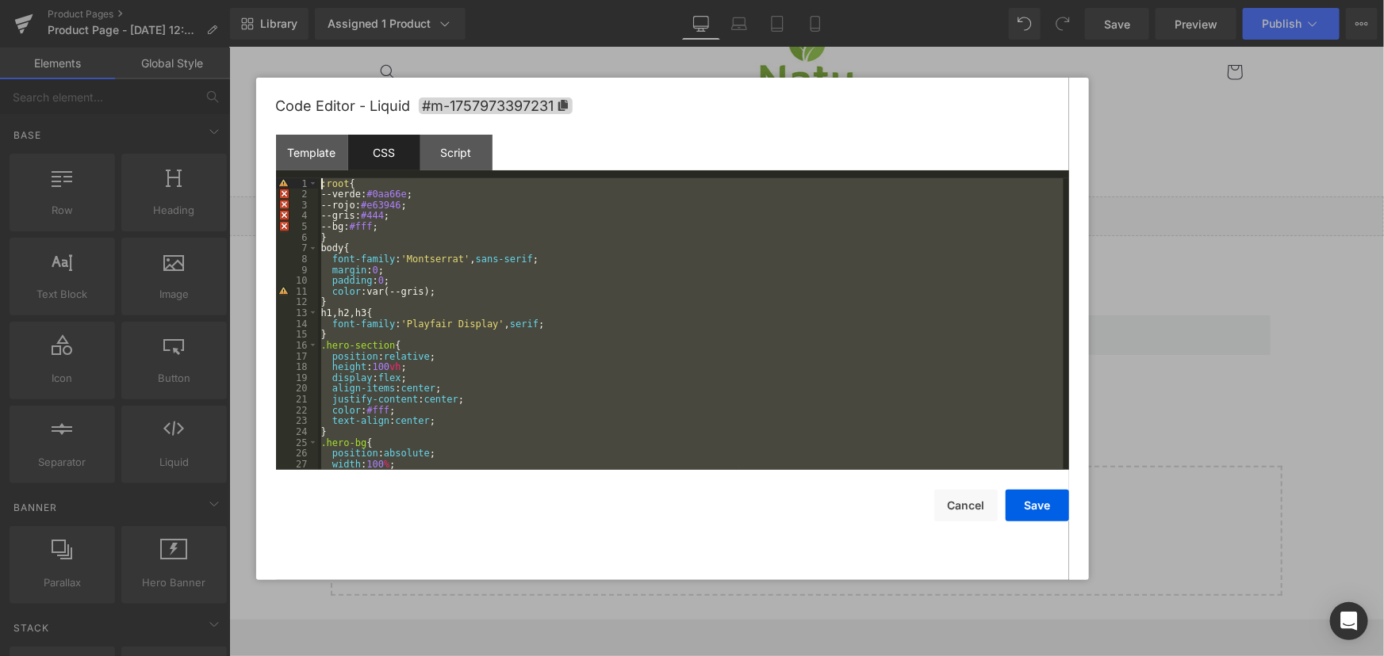
drag, startPoint x: 347, startPoint y: 459, endPoint x: 193, endPoint y: 13, distance: 471.4
click at [193, 13] on body "Liquid You are previewing how the Live Preset 0 will restyle your page. You can…" at bounding box center [692, 328] width 1384 height 656
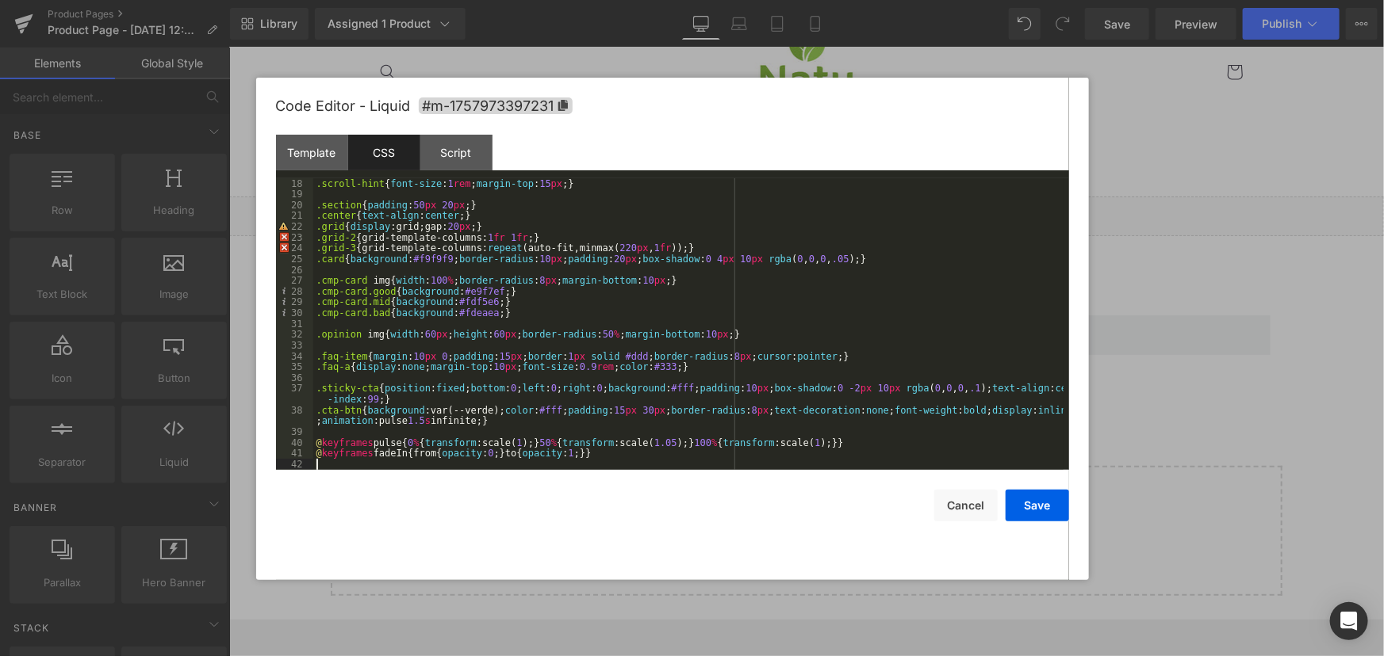
scroll to position [183, 0]
click at [1051, 503] on button "Save" at bounding box center [1036, 506] width 63 height 32
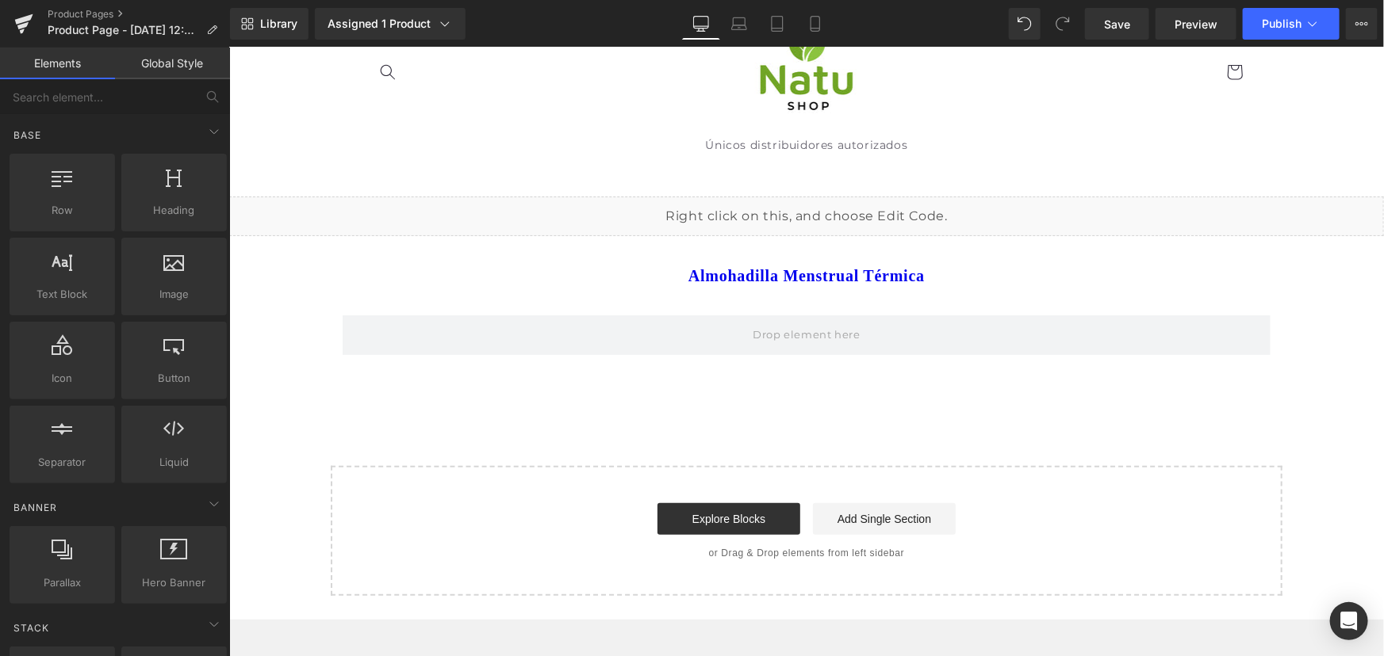
click at [823, 210] on div "Liquid" at bounding box center [805, 216] width 1154 height 40
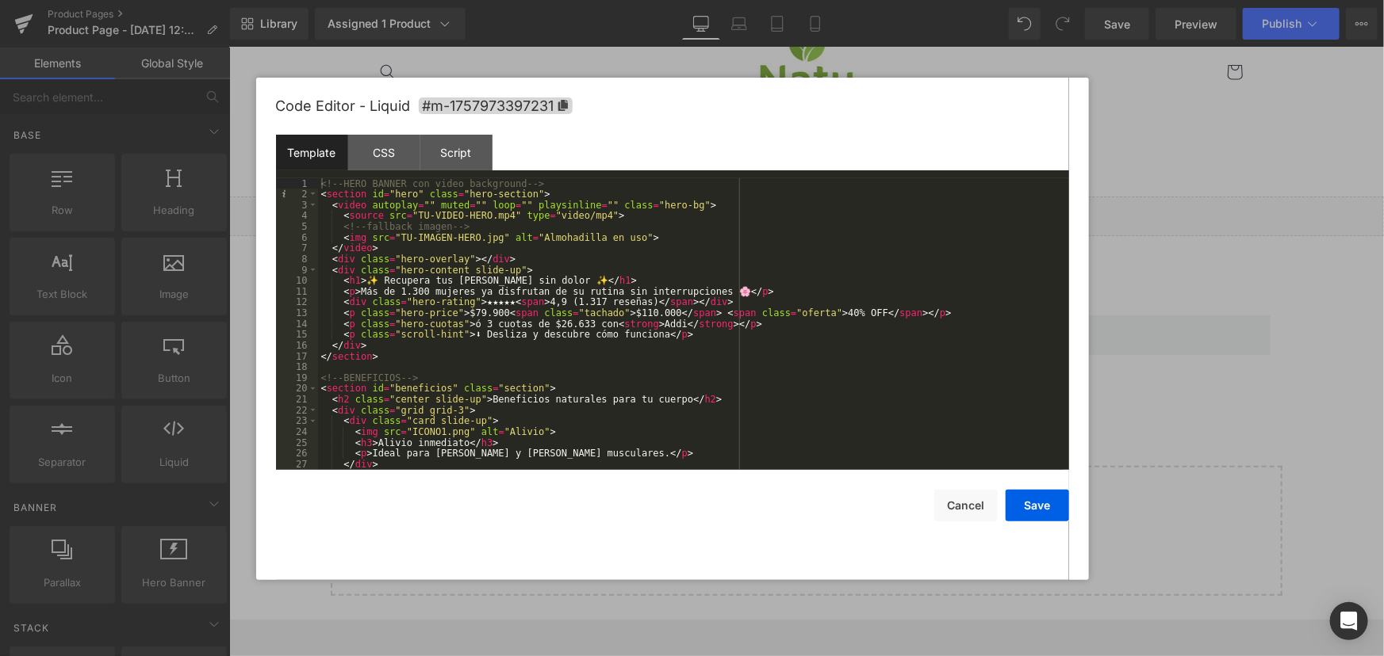
click at [304, 156] on div "Template" at bounding box center [312, 153] width 72 height 36
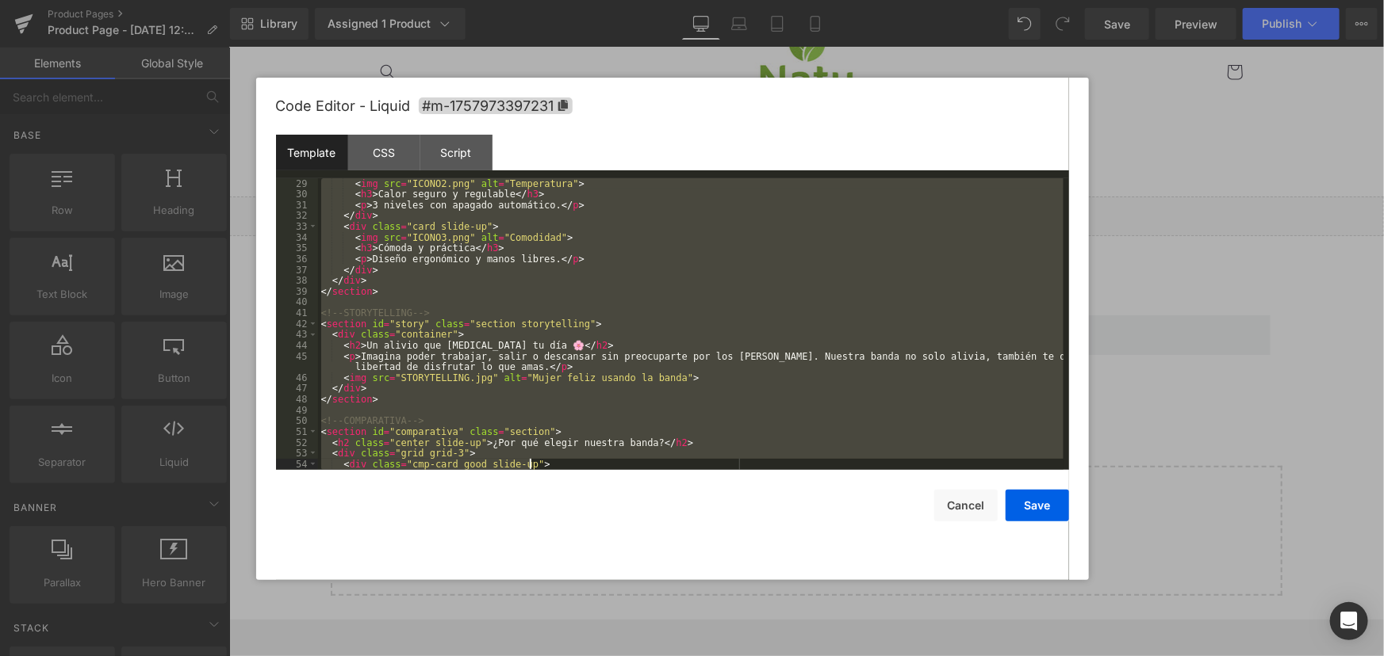
scroll to position [1286, 0]
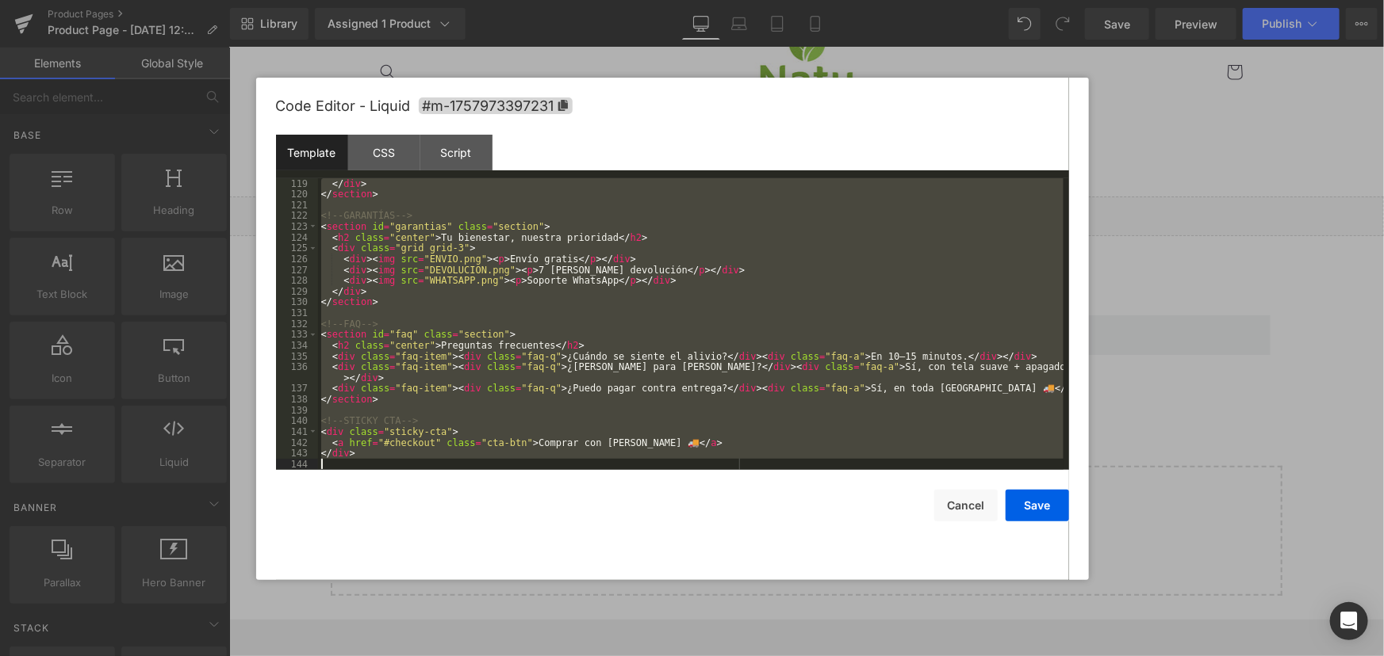
drag, startPoint x: 320, startPoint y: 181, endPoint x: 982, endPoint y: 643, distance: 807.4
click at [982, 643] on body "Liquid You are previewing how the Live Preset 0 will restyle your page. You can…" at bounding box center [692, 328] width 1384 height 656
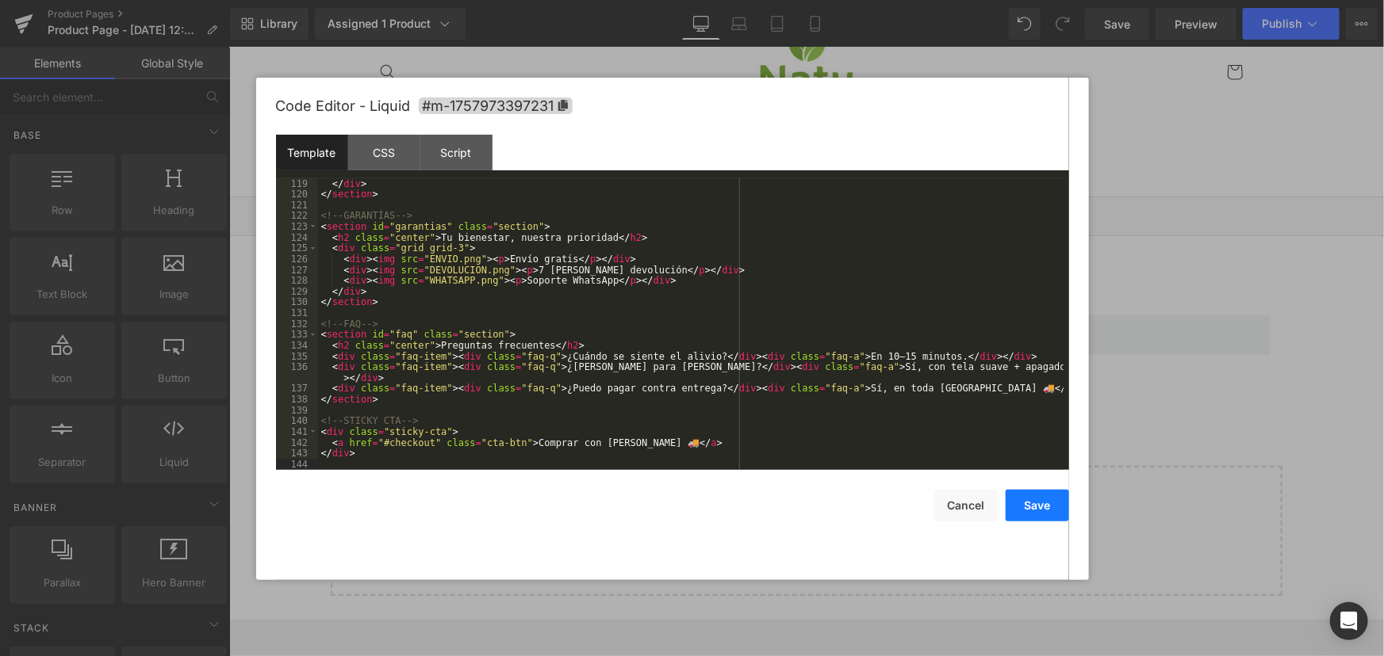
click at [1031, 497] on button "Save" at bounding box center [1036, 506] width 63 height 32
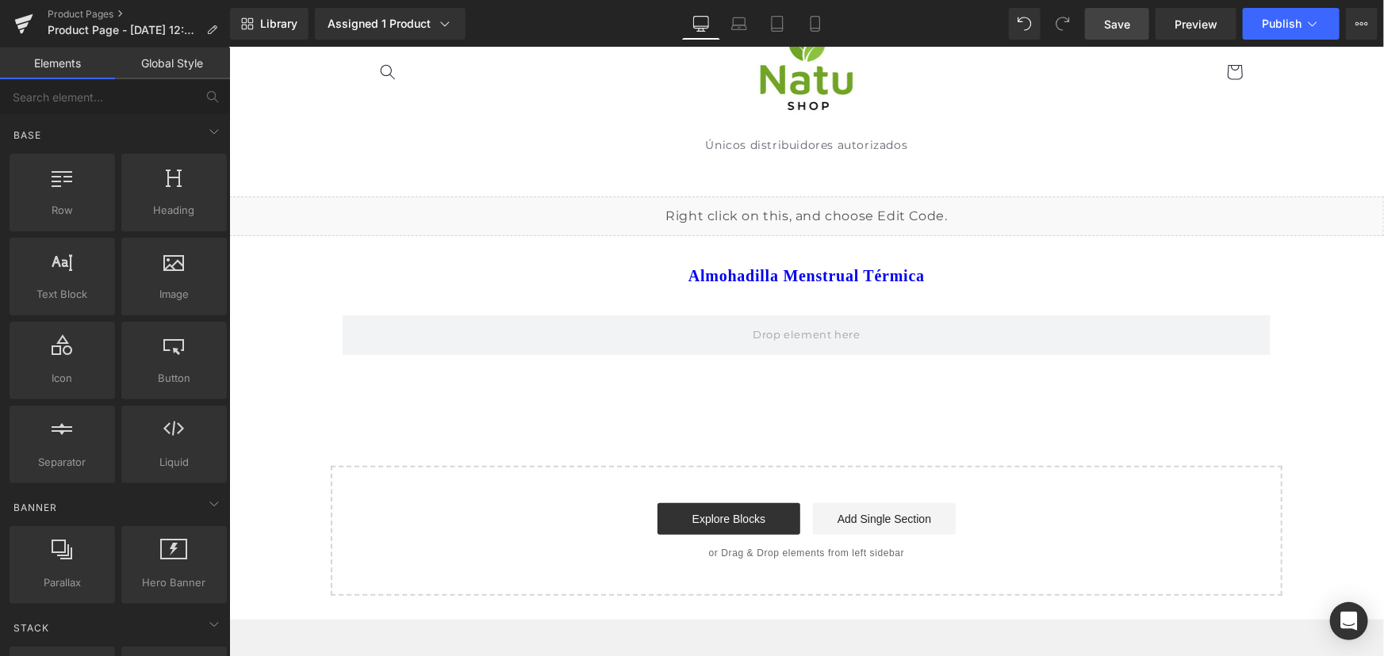
click at [1106, 29] on span "Save" at bounding box center [1117, 24] width 26 height 17
